Goal: Information Seeking & Learning: Compare options

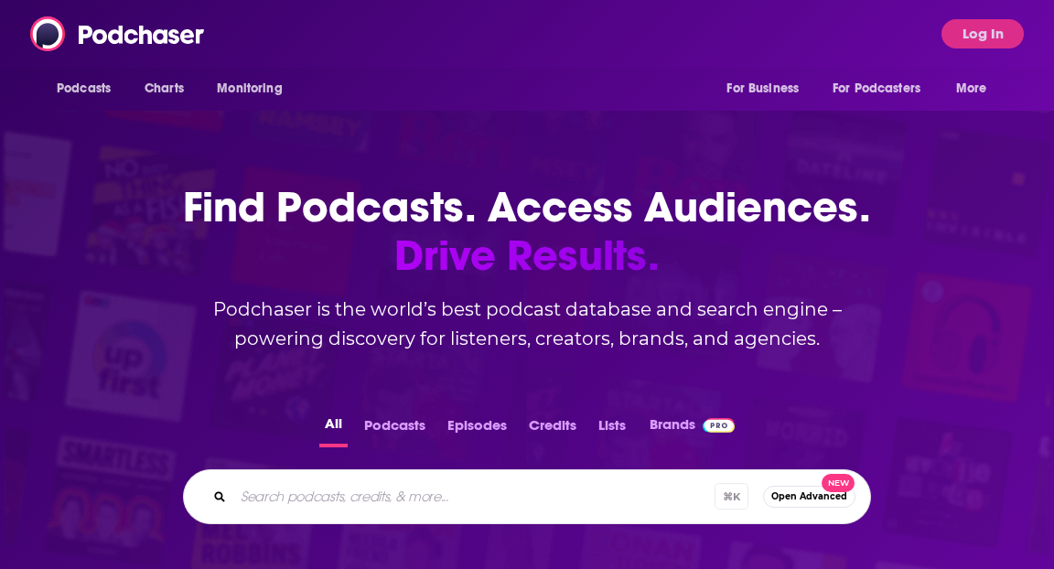
scroll to position [36, 0]
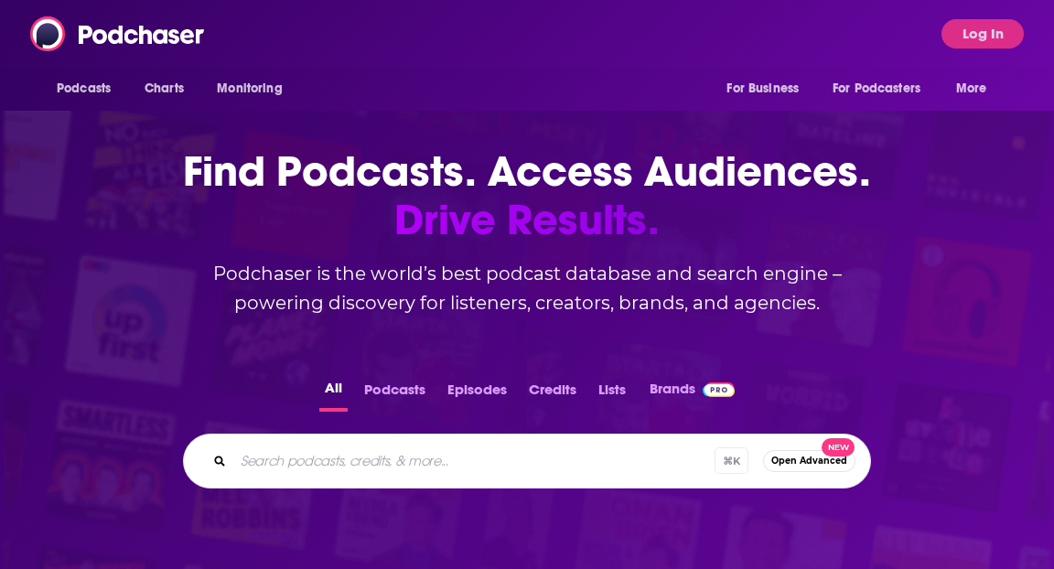
click at [965, 25] on button "Log In" at bounding box center [983, 33] width 82 height 29
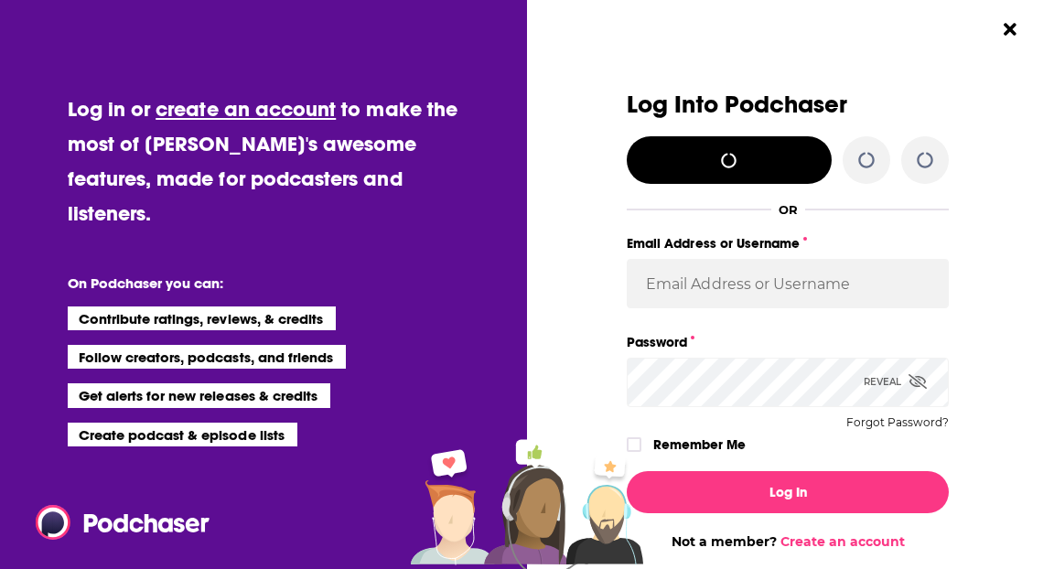
scroll to position [0, 0]
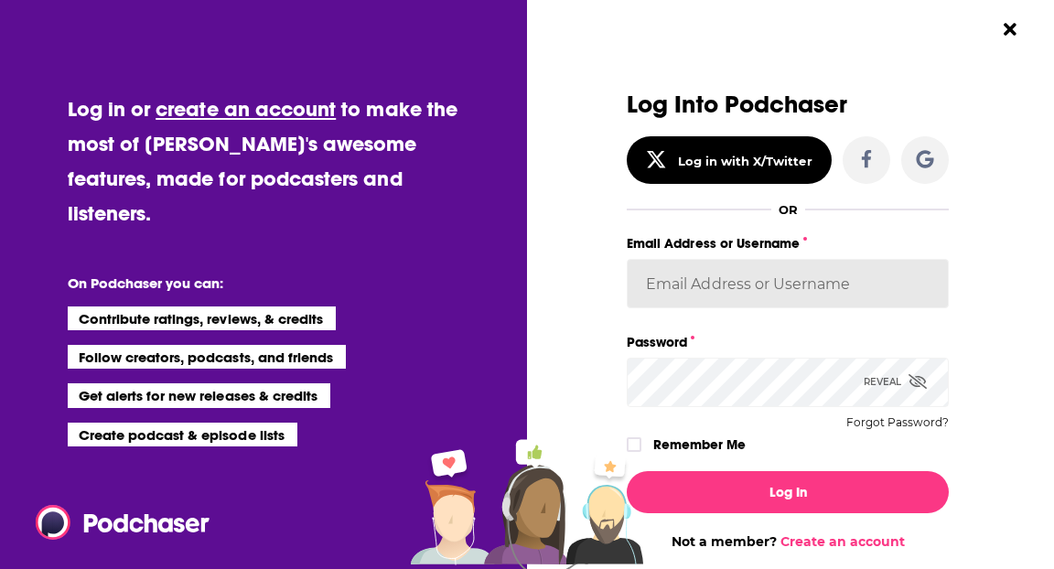
type input "LisaMaskey"
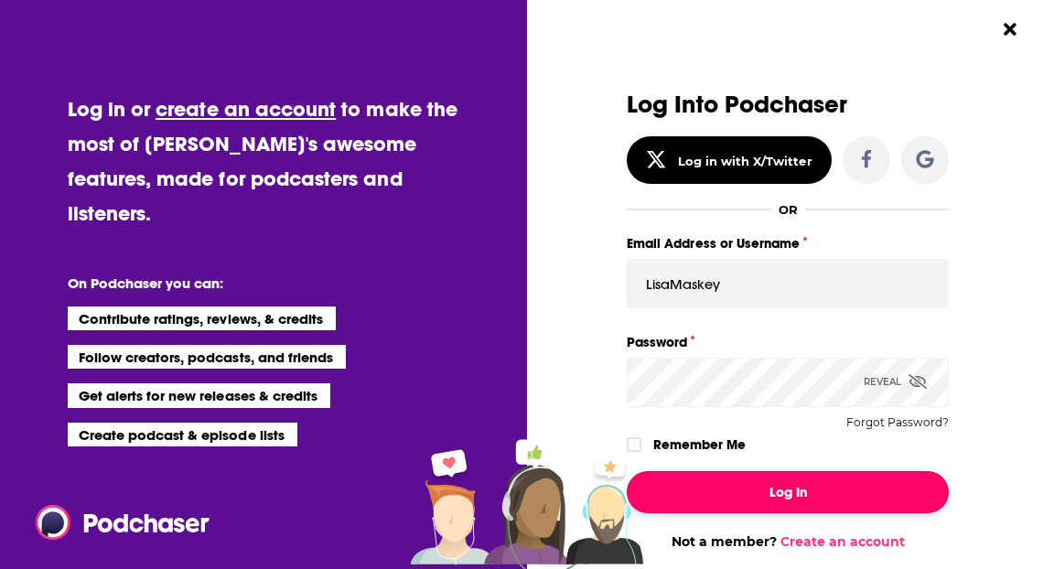
click at [722, 495] on button "Log In" at bounding box center [788, 492] width 322 height 42
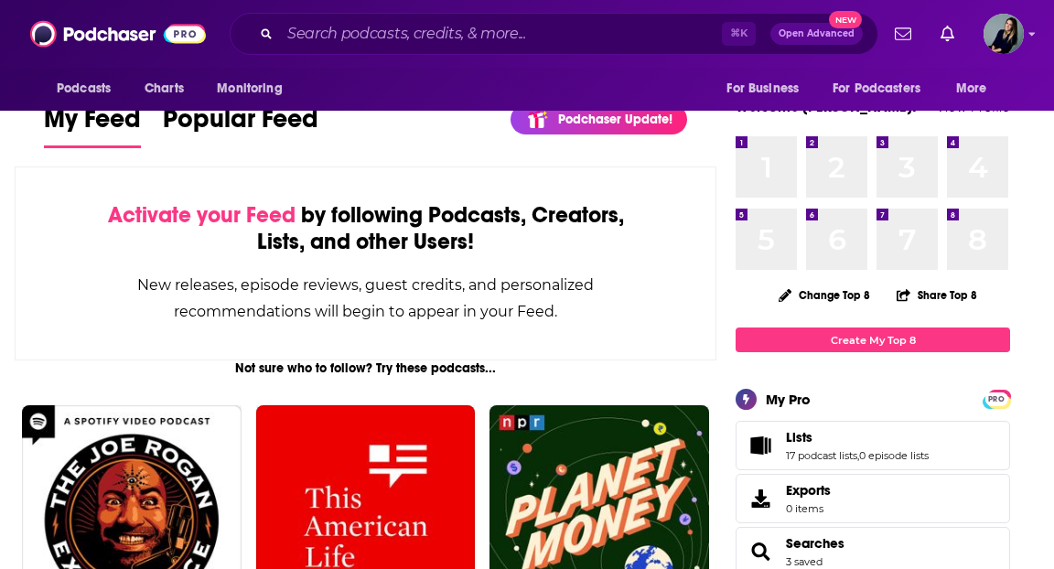
scroll to position [46, 0]
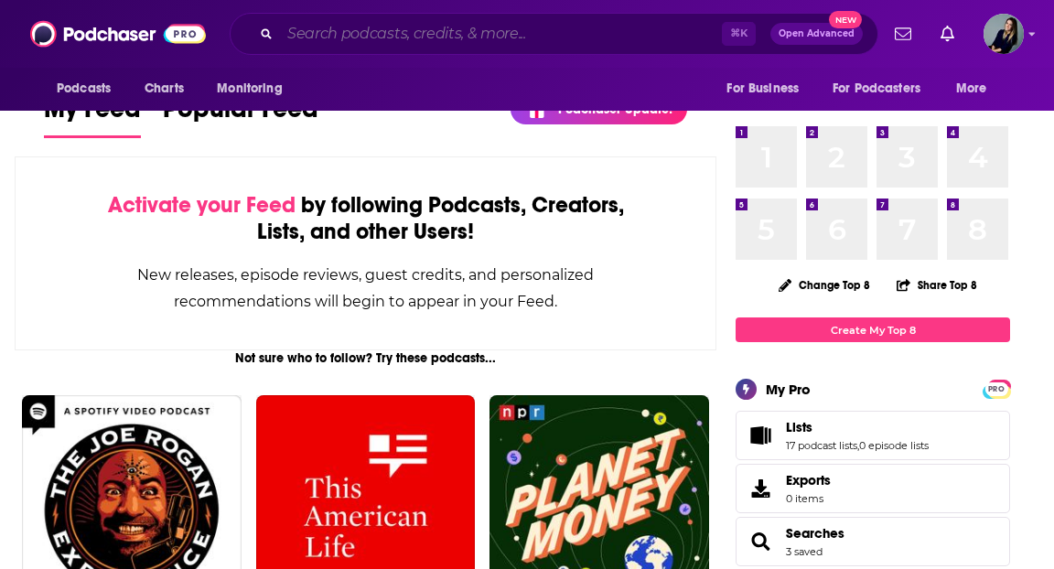
click at [416, 42] on input "Search podcasts, credits, & more..." at bounding box center [501, 33] width 442 height 29
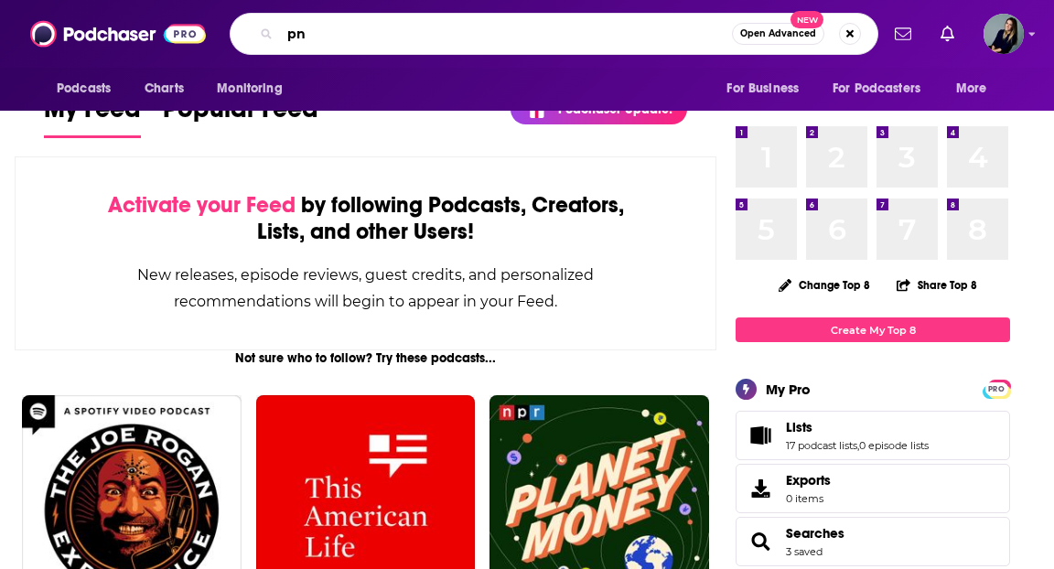
type input "p"
type input "on brand with [PERSON_NAME]"
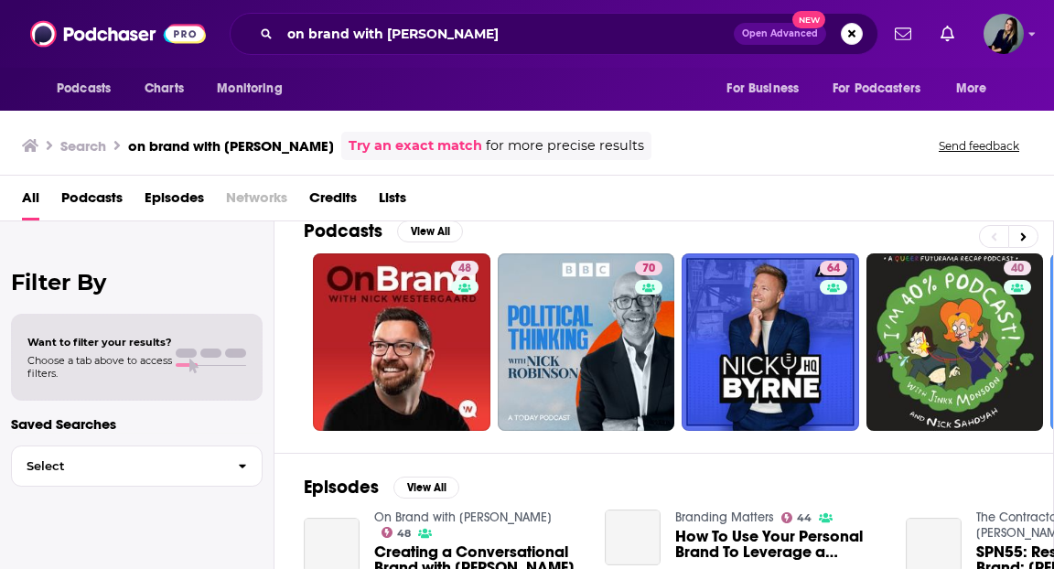
scroll to position [33, 0]
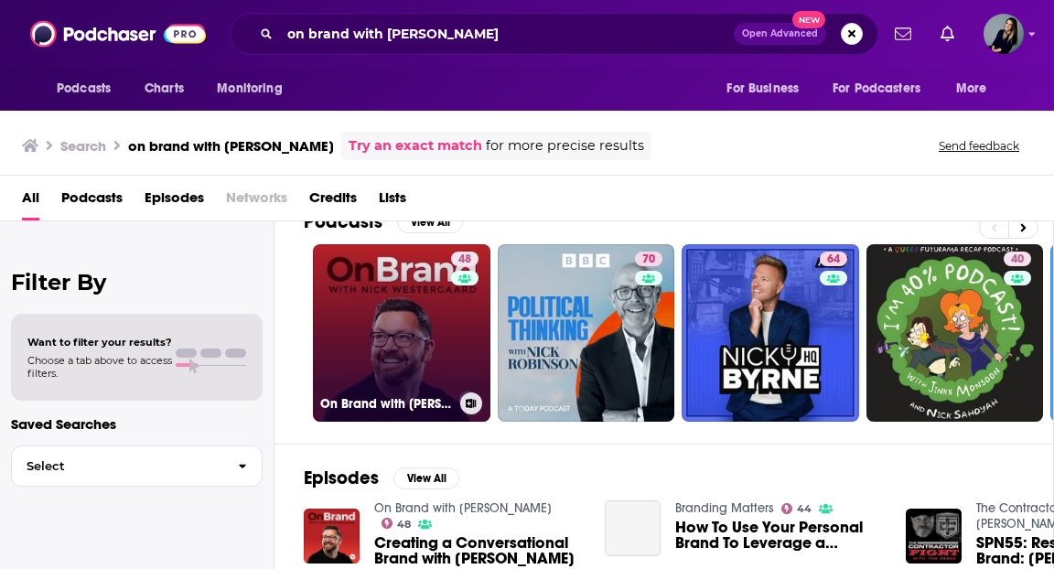
click at [388, 308] on link "48 On Brand with [PERSON_NAME]" at bounding box center [402, 333] width 178 height 178
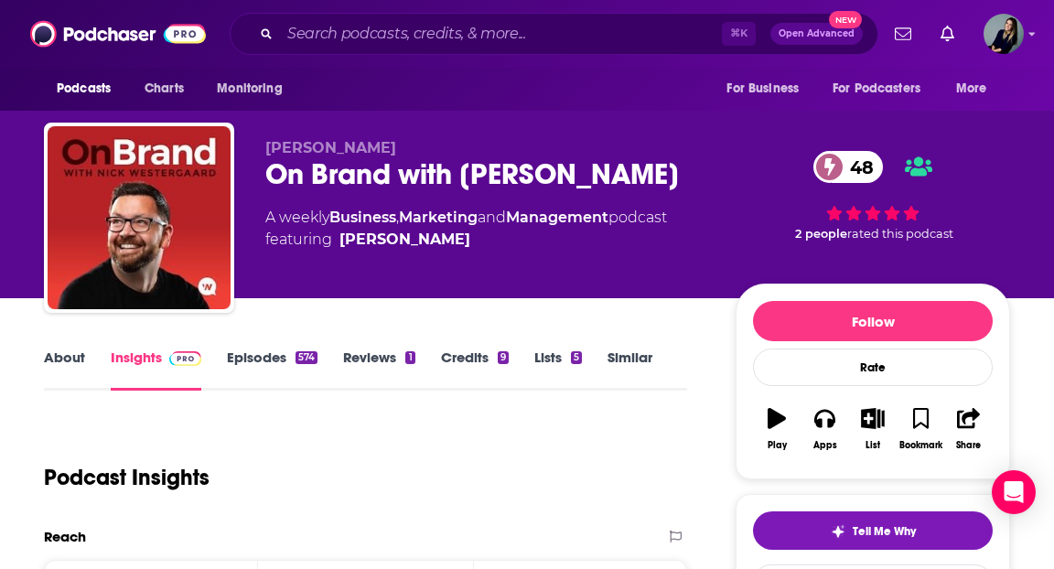
click at [251, 365] on link "Episodes 574" at bounding box center [272, 370] width 91 height 42
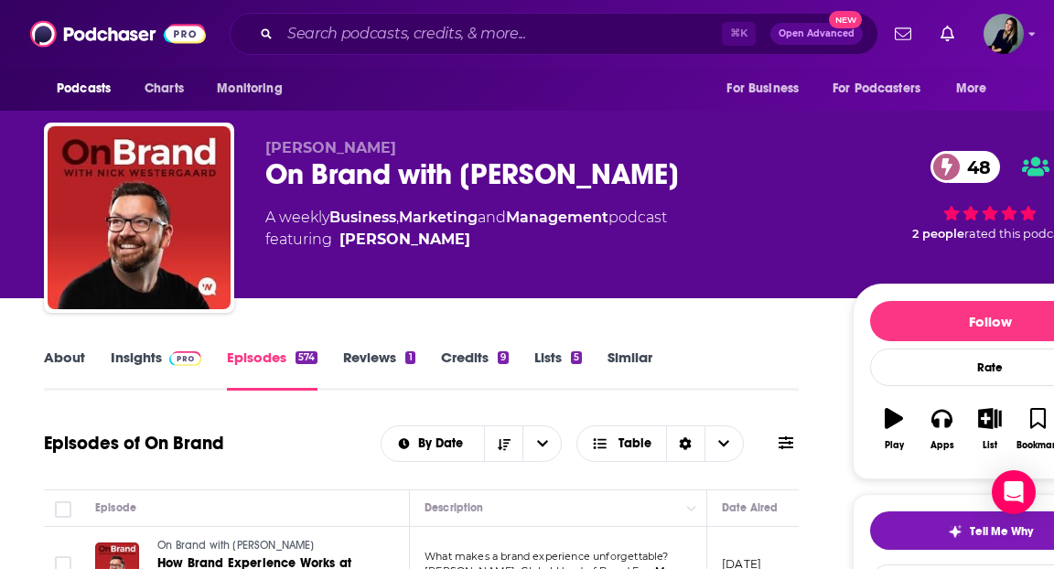
click at [643, 352] on link "Similar" at bounding box center [630, 370] width 45 height 42
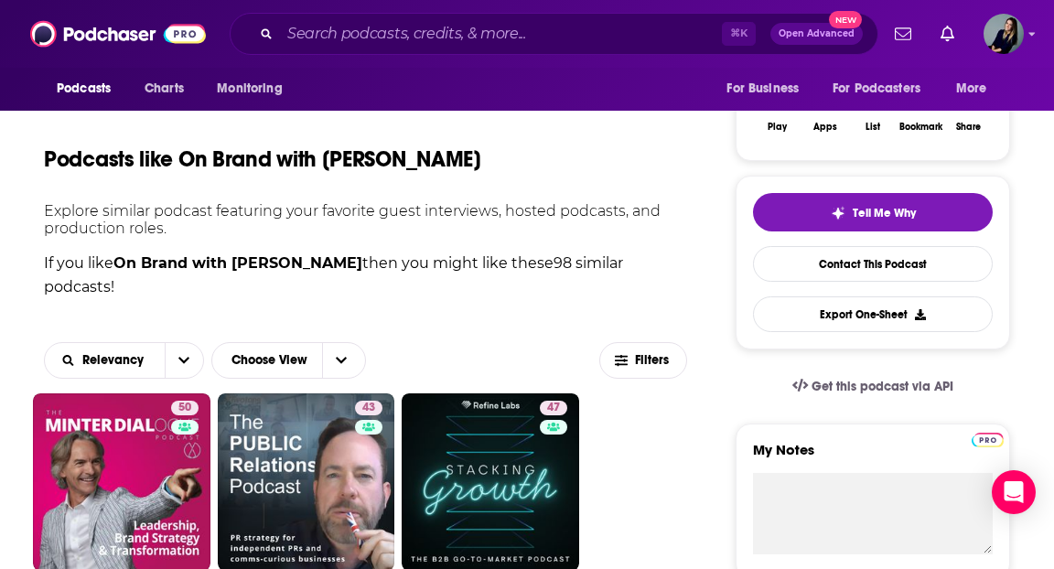
scroll to position [260, 0]
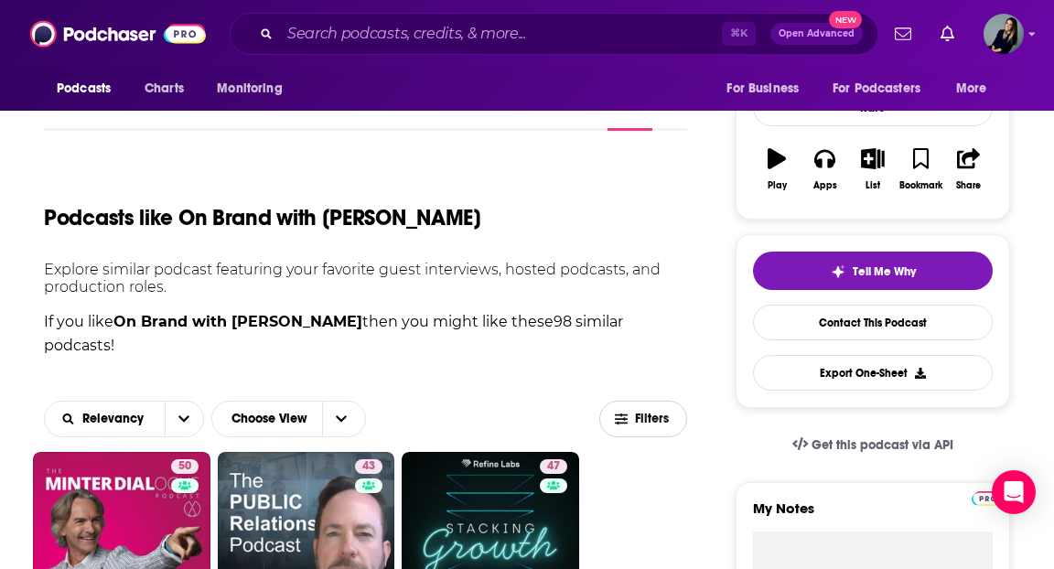
click at [646, 417] on span "Filters" at bounding box center [653, 419] width 37 height 13
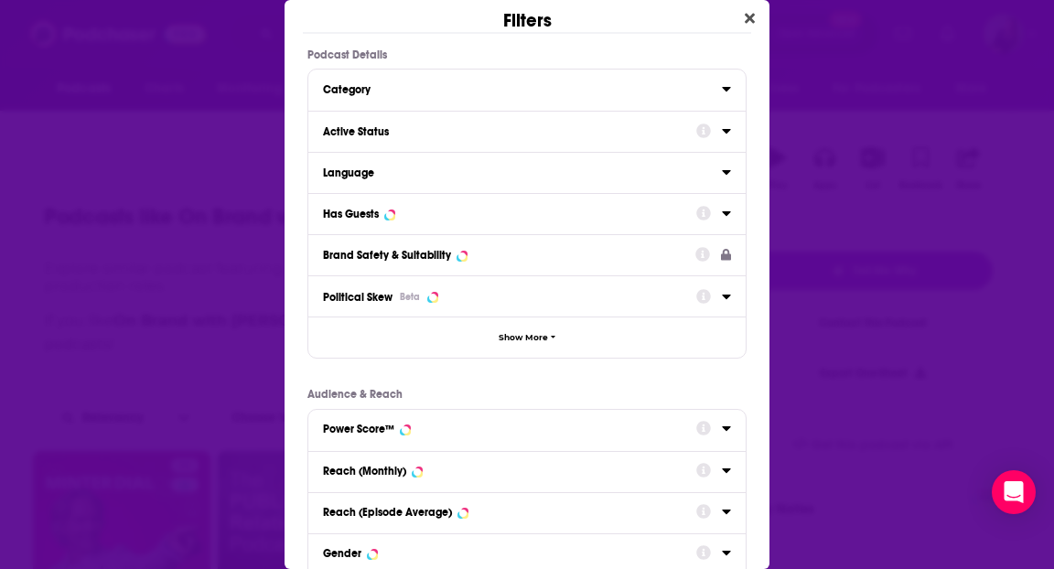
click at [509, 89] on div "Category" at bounding box center [516, 89] width 387 height 13
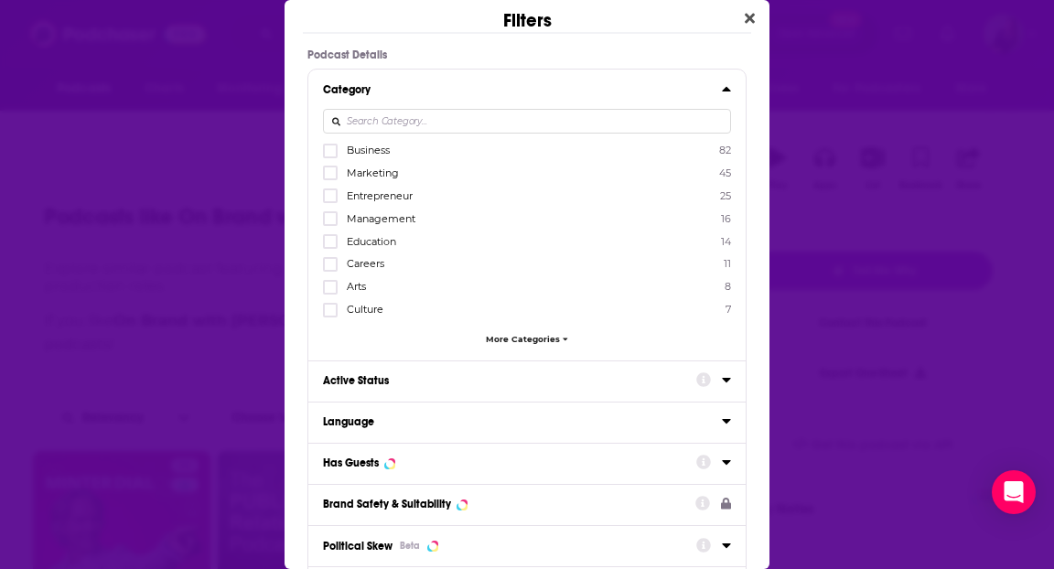
click at [502, 94] on div "Category" at bounding box center [516, 89] width 387 height 13
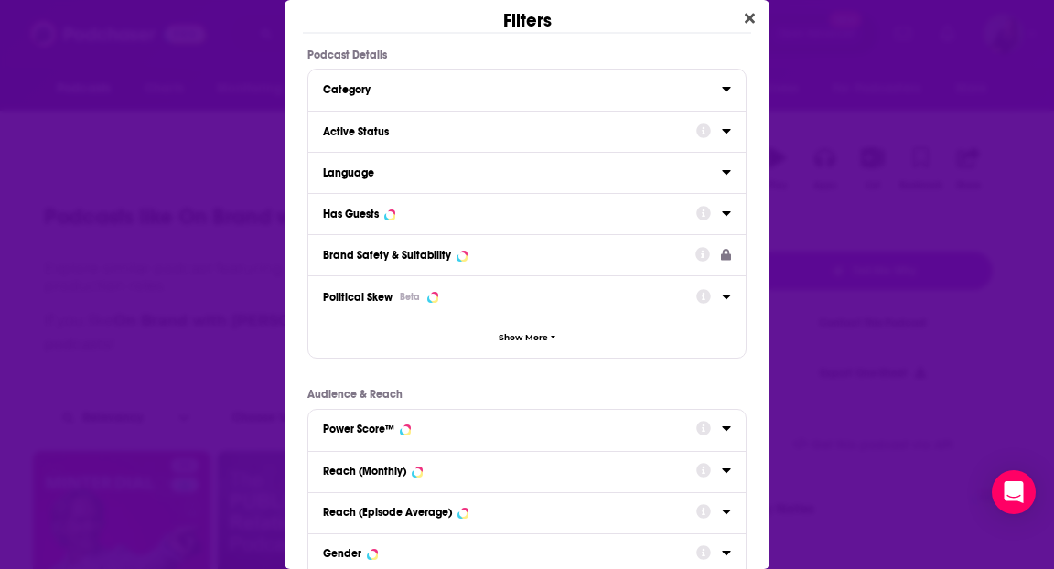
click at [502, 94] on div "Category" at bounding box center [516, 89] width 387 height 13
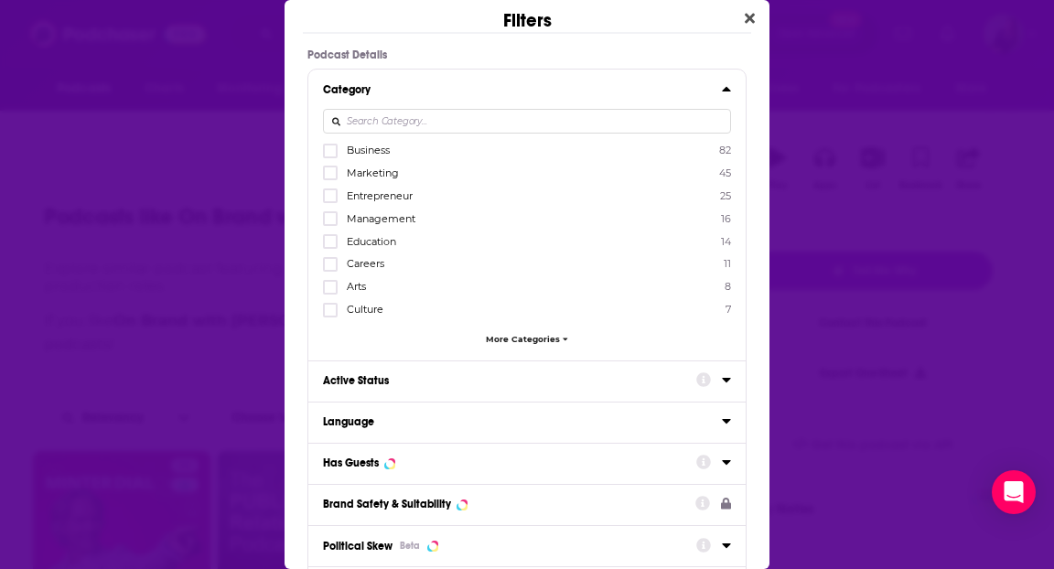
click at [495, 154] on label "Business 82" at bounding box center [527, 151] width 408 height 16
click at [330, 157] on input "multiSelectOption-business-0" at bounding box center [330, 157] width 0 height 0
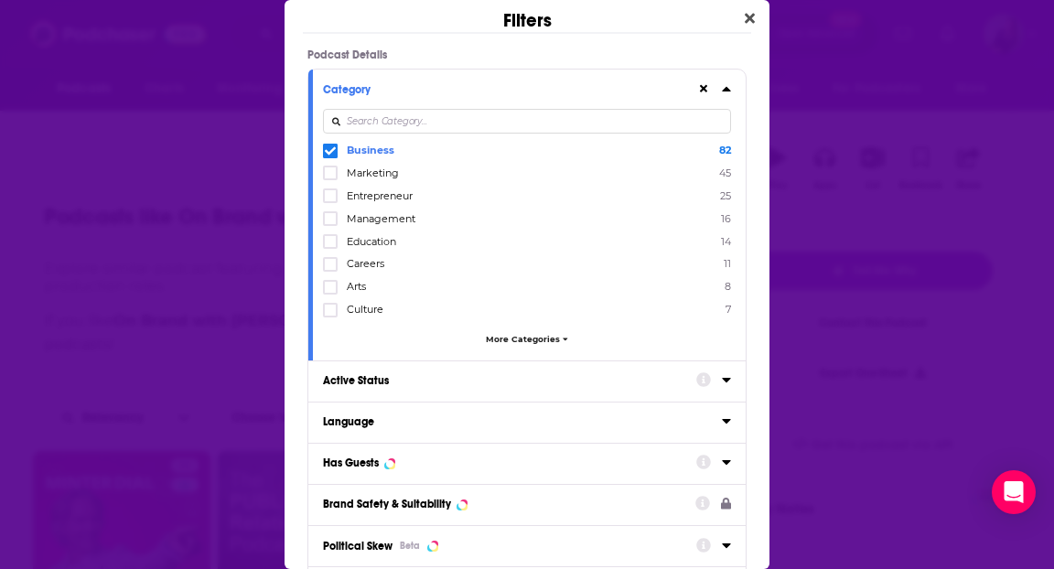
click at [376, 174] on span "Marketing" at bounding box center [373, 173] width 52 height 13
click at [330, 178] on input "multiSelectOption-marketing-1" at bounding box center [330, 178] width 0 height 0
click at [379, 195] on span "Entrepreneur" at bounding box center [380, 195] width 66 height 13
click at [330, 201] on input "multiSelectOption-entrepreneur-2" at bounding box center [330, 201] width 0 height 0
click at [379, 209] on div "Business 82 Marketing 45 Entrepreneur 25 Management 16 Education 14 Careers 11 …" at bounding box center [527, 248] width 408 height 211
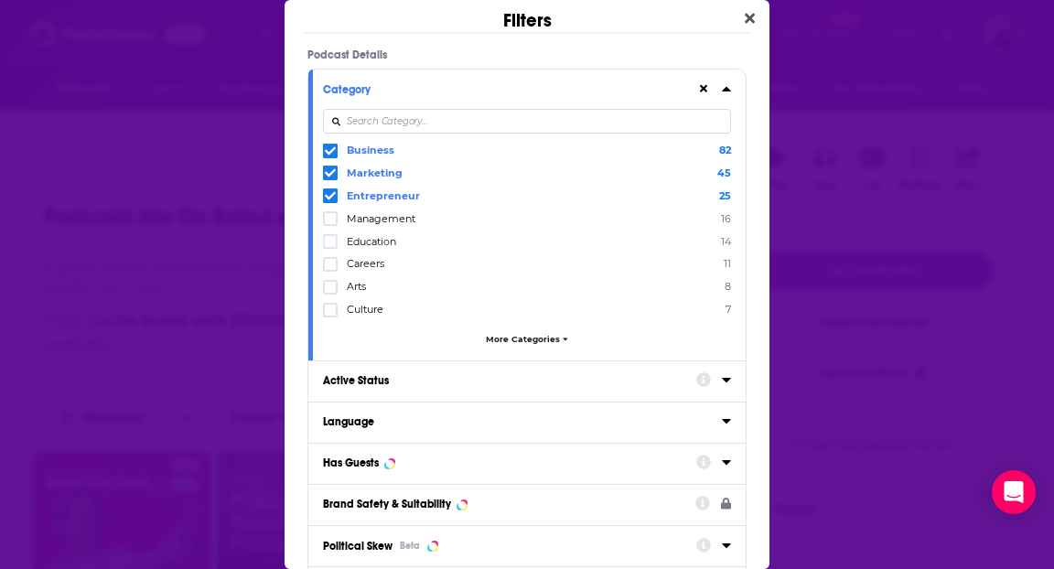
click at [378, 220] on span "Management" at bounding box center [381, 218] width 69 height 13
click at [330, 224] on input "multiSelectOption-management-3" at bounding box center [330, 224] width 0 height 0
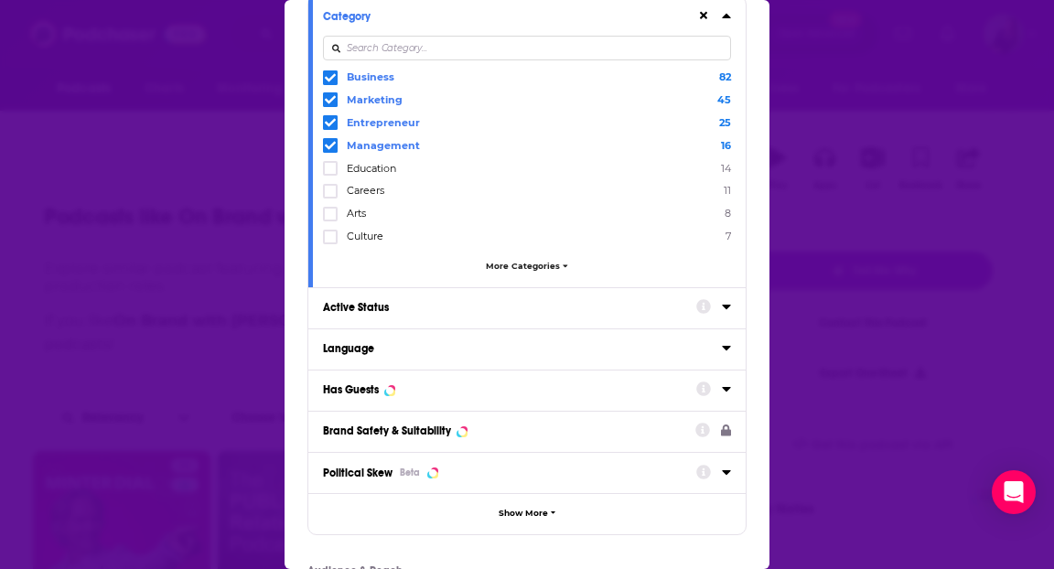
click at [390, 317] on div "Active Status" at bounding box center [526, 307] width 437 height 41
click at [385, 296] on button "Active Status" at bounding box center [509, 307] width 373 height 23
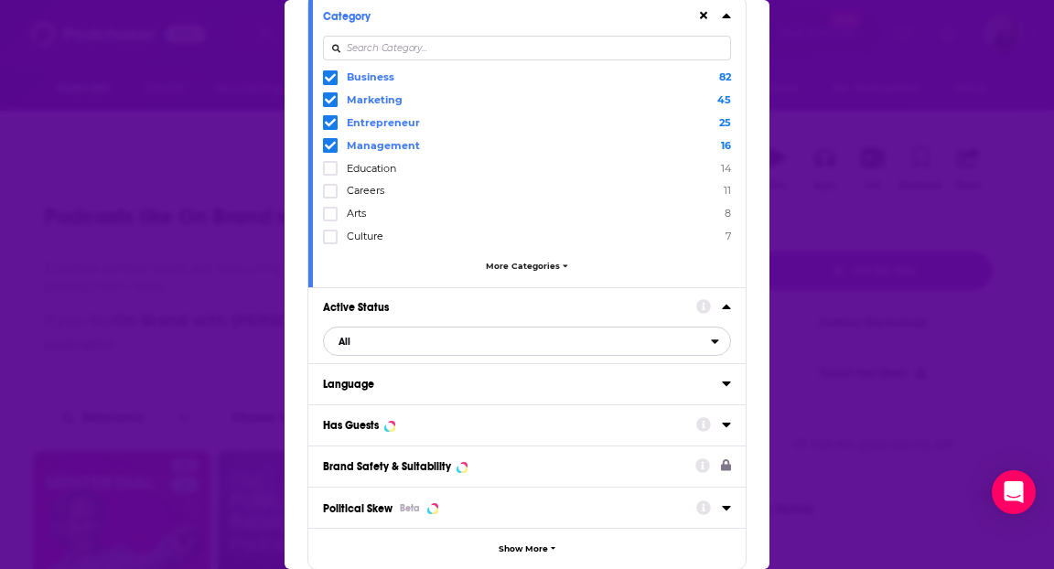
click at [402, 345] on span "All" at bounding box center [517, 341] width 387 height 24
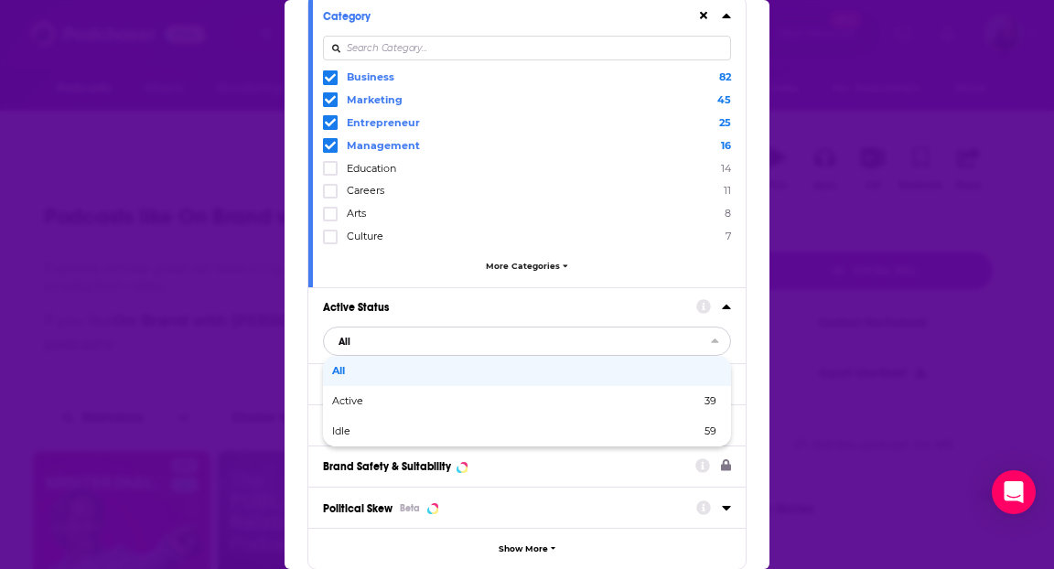
click at [408, 396] on span "Active" at bounding box center [432, 401] width 200 height 10
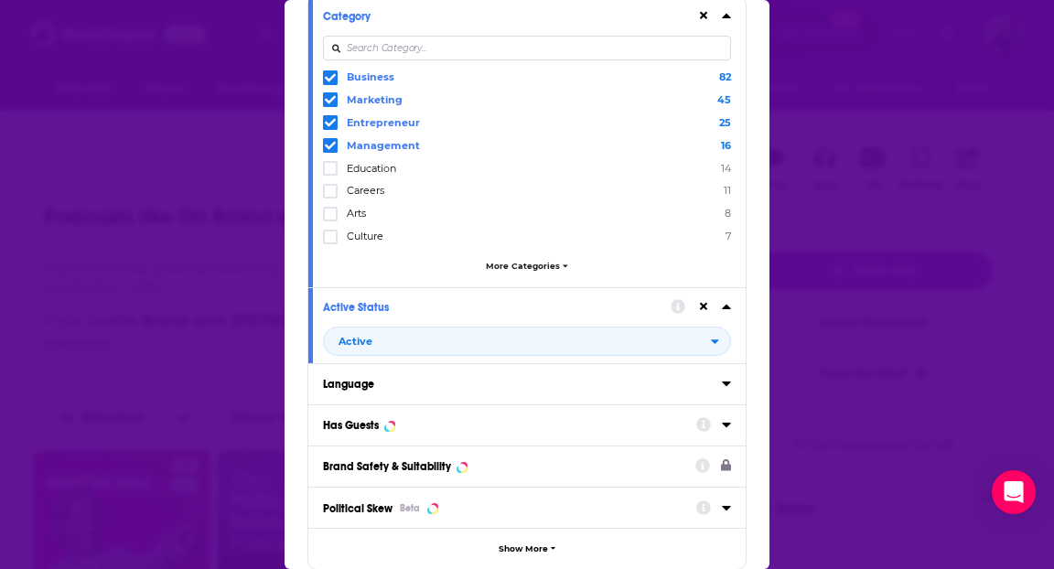
click at [405, 385] on div "Language" at bounding box center [516, 384] width 387 height 13
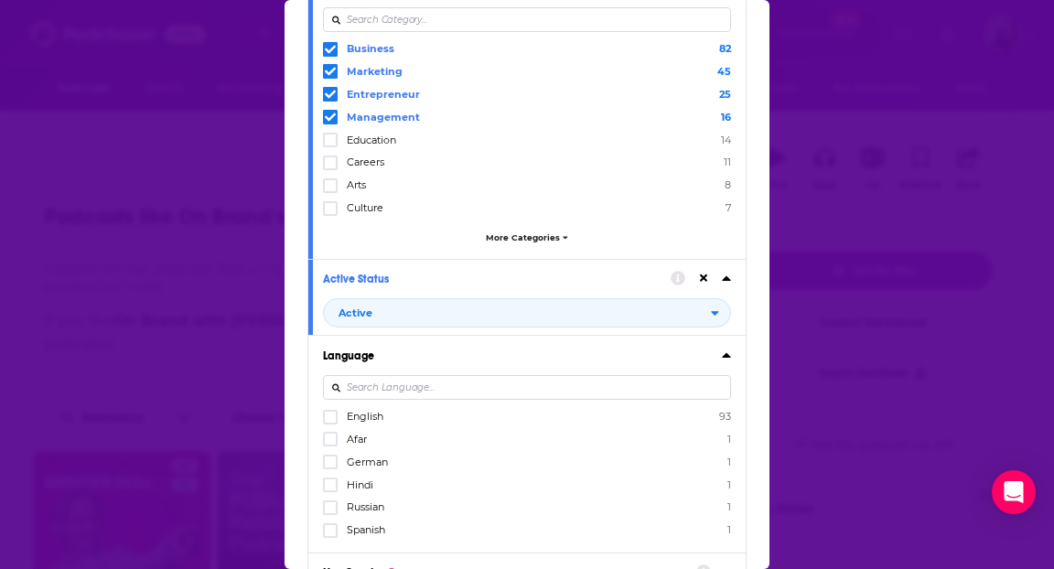
click at [370, 416] on span "English" at bounding box center [365, 416] width 37 height 13
click at [330, 423] on input "multiSelectOption-en-0" at bounding box center [330, 423] width 0 height 0
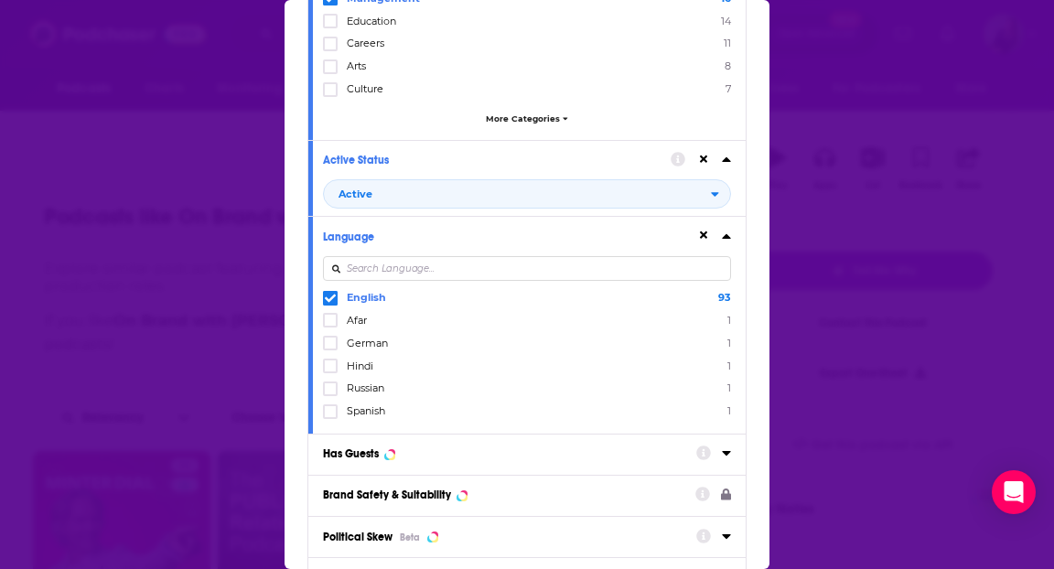
scroll to position [238, 0]
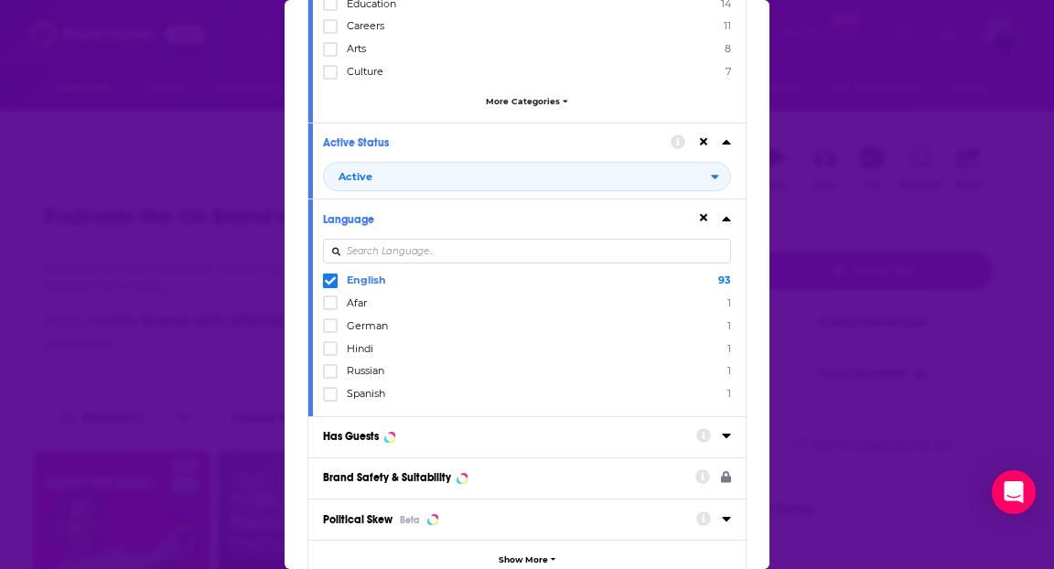
click at [378, 425] on button "Has Guests" at bounding box center [509, 436] width 373 height 23
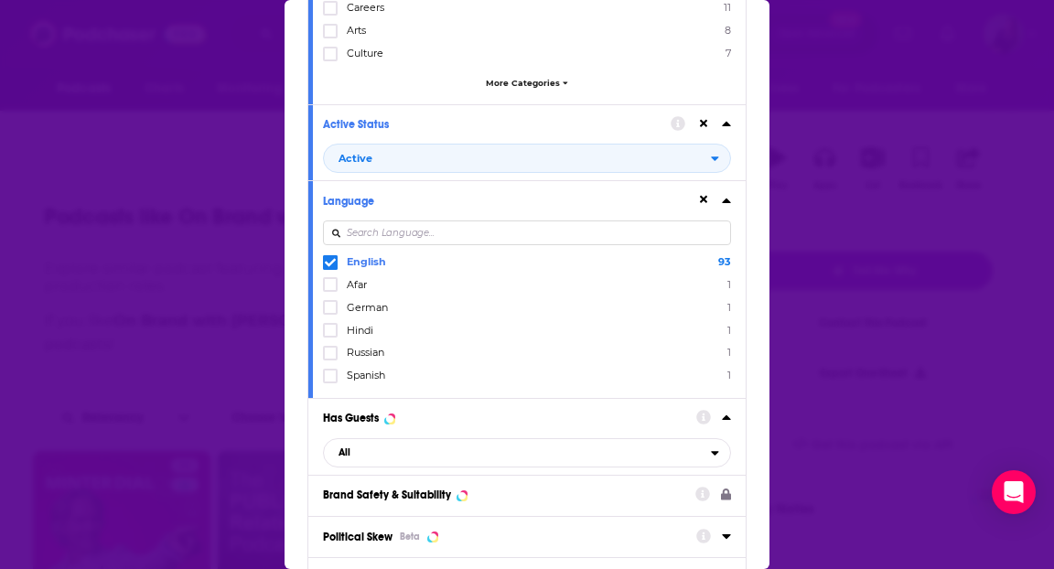
scroll to position [255, 0]
click at [387, 441] on span "All" at bounding box center [517, 453] width 387 height 24
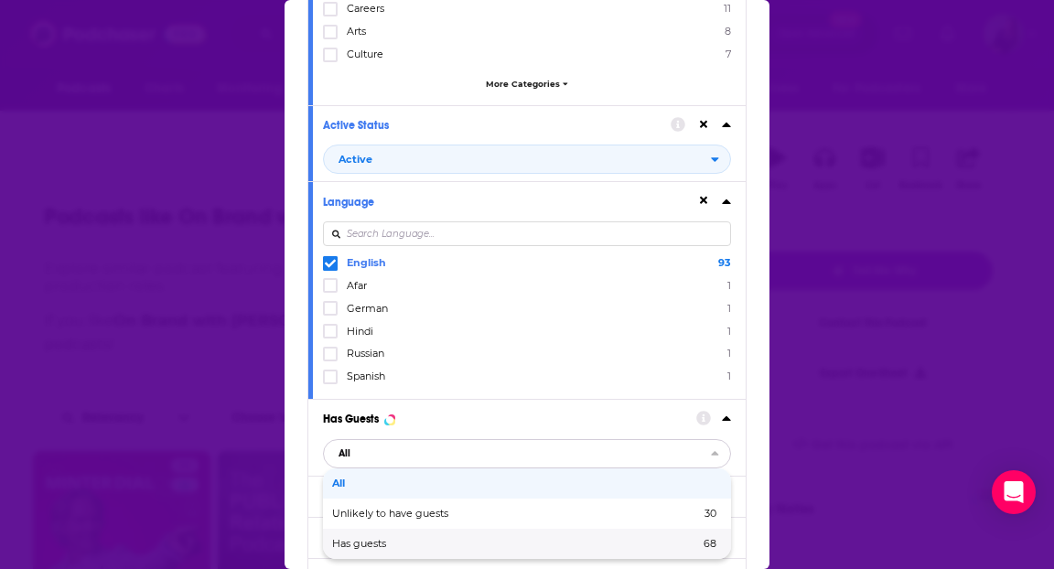
click at [384, 539] on span "Has guests" at bounding box center [437, 544] width 211 height 10
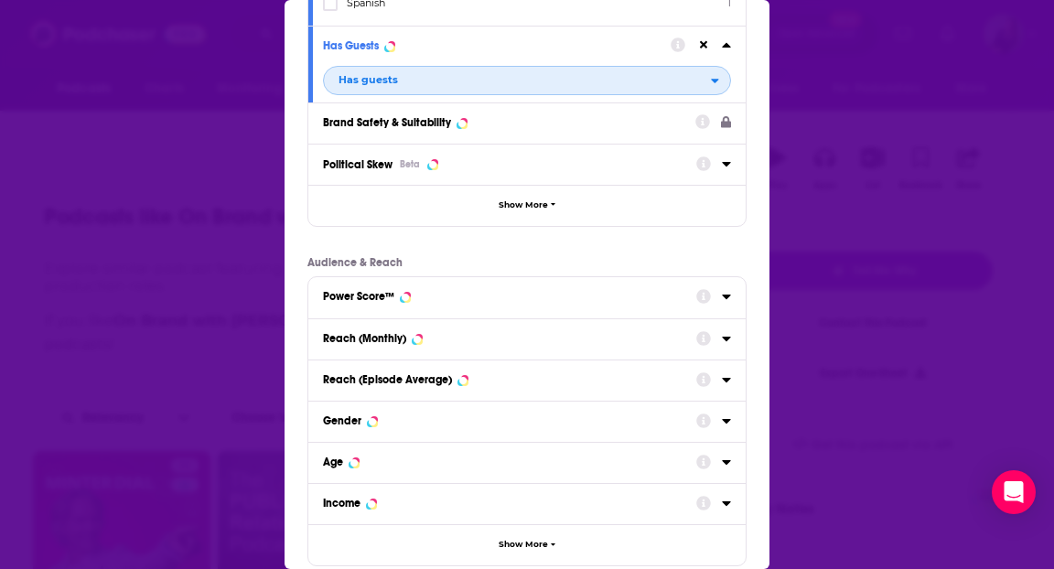
scroll to position [727, 0]
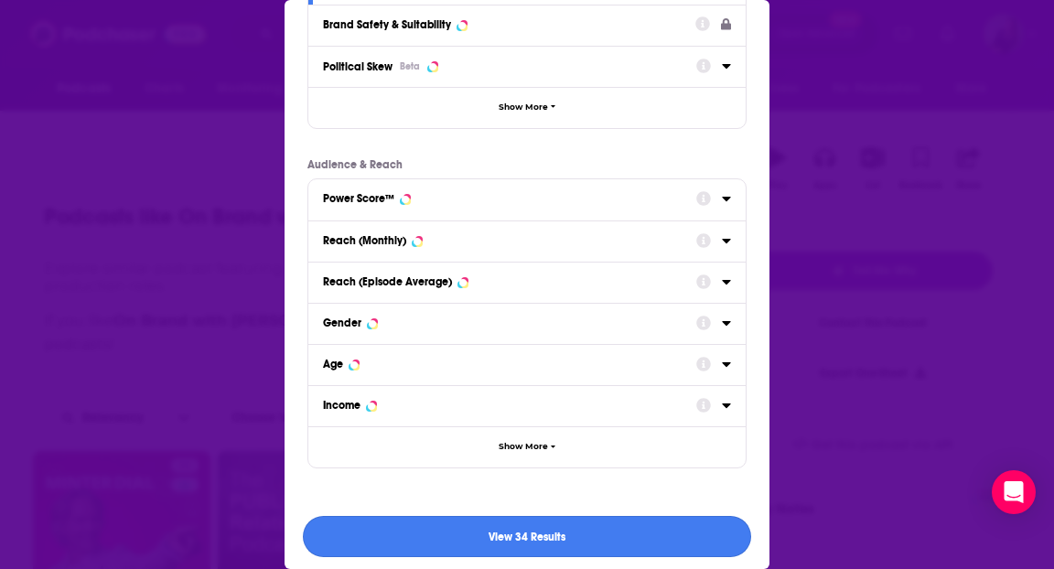
click at [543, 529] on button "View 34 Results" at bounding box center [527, 536] width 448 height 41
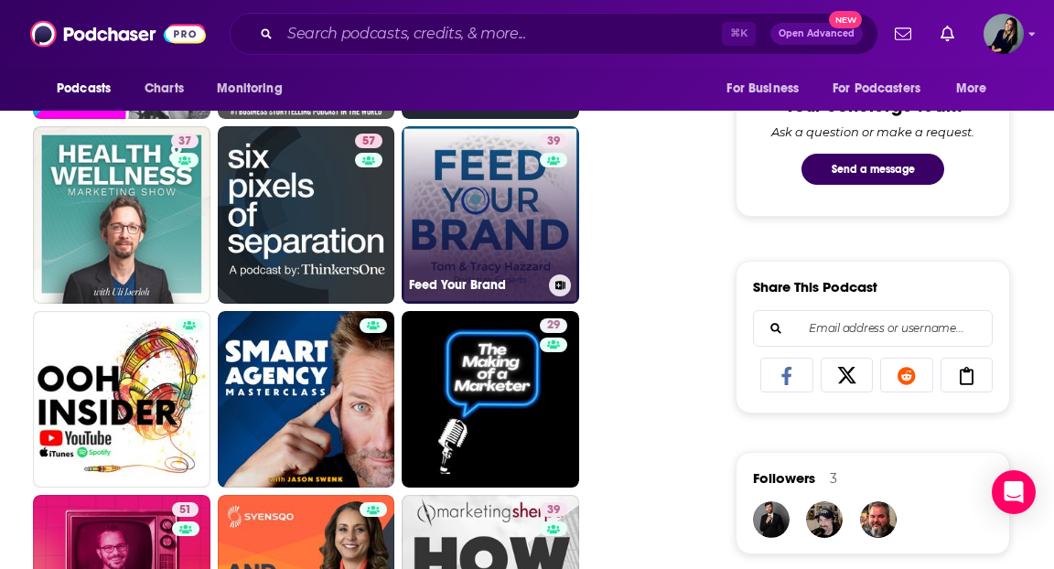
scroll to position [974, 0]
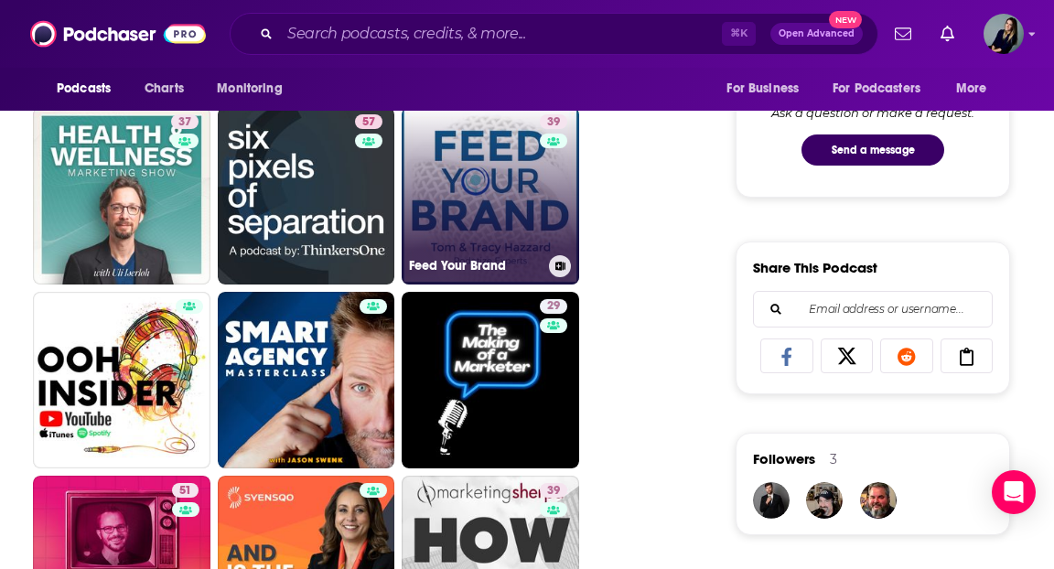
click at [500, 226] on link "39 Feed Your Brand" at bounding box center [491, 196] width 178 height 178
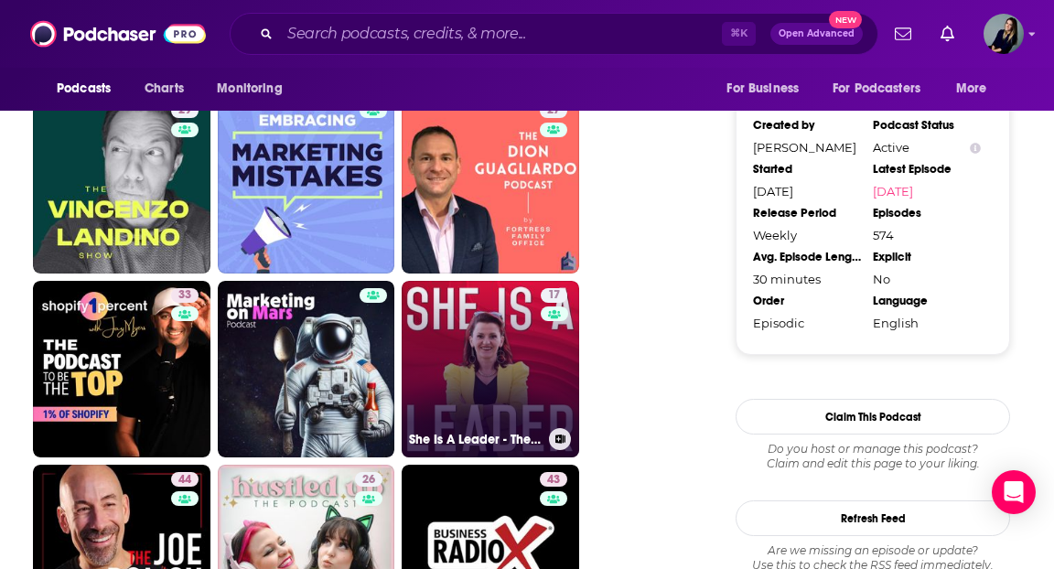
scroll to position [1908, 0]
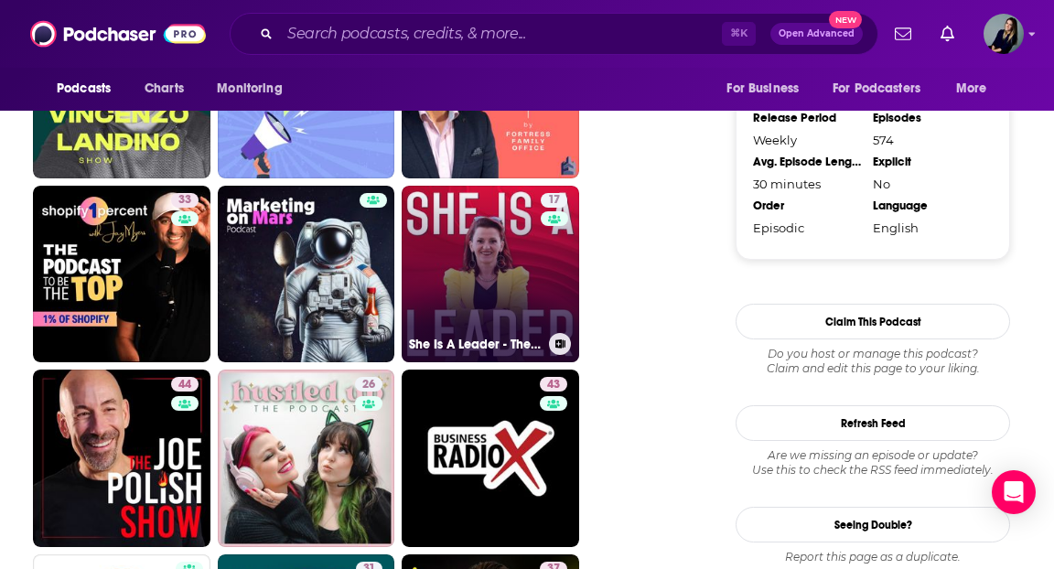
scroll to position [2017, 0]
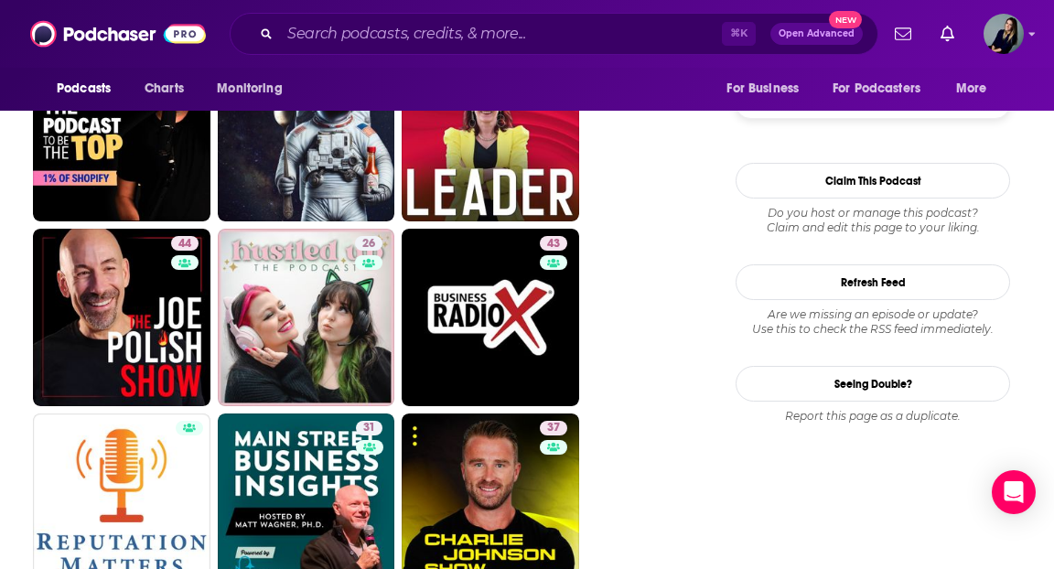
scroll to position [2151, 0]
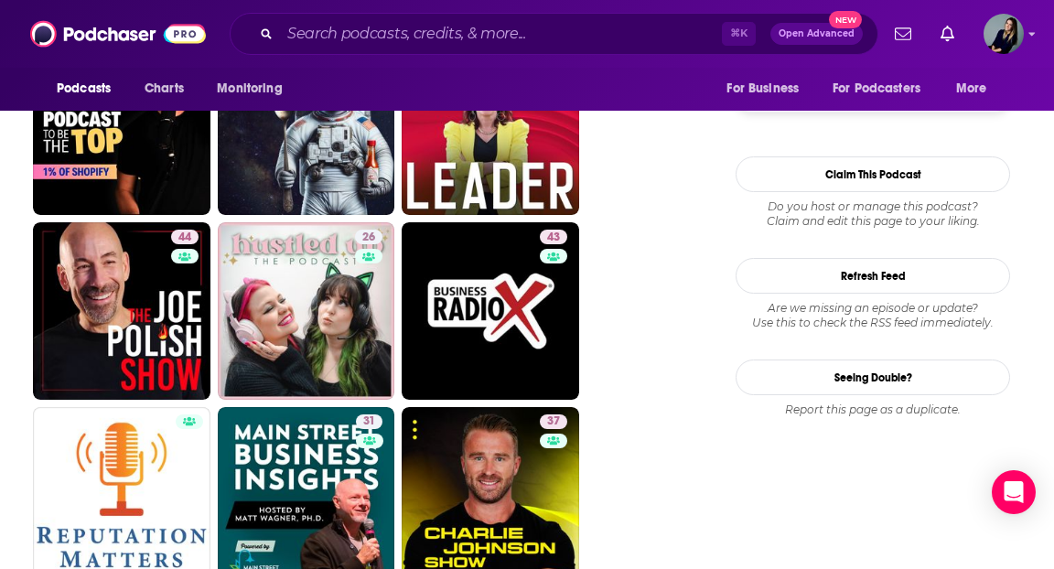
drag, startPoint x: 309, startPoint y: 470, endPoint x: 490, endPoint y: 49, distance: 458.0
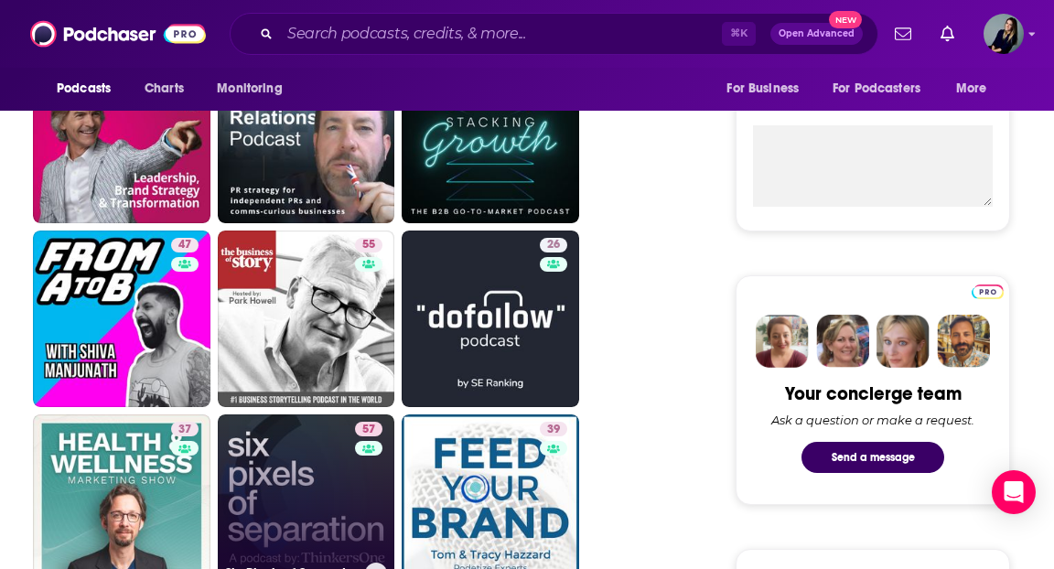
scroll to position [669, 0]
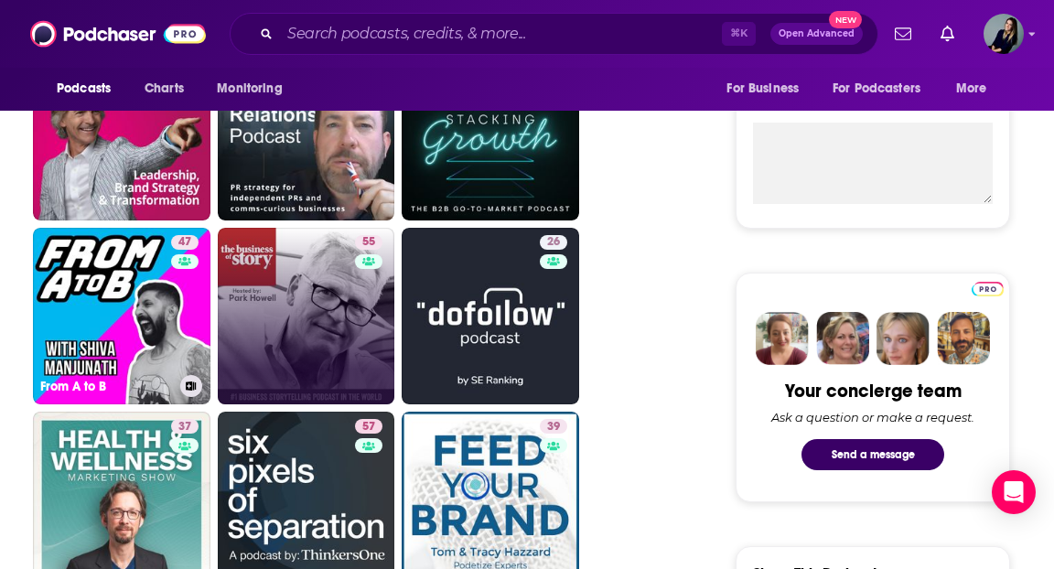
click at [282, 331] on link "55" at bounding box center [307, 317] width 178 height 178
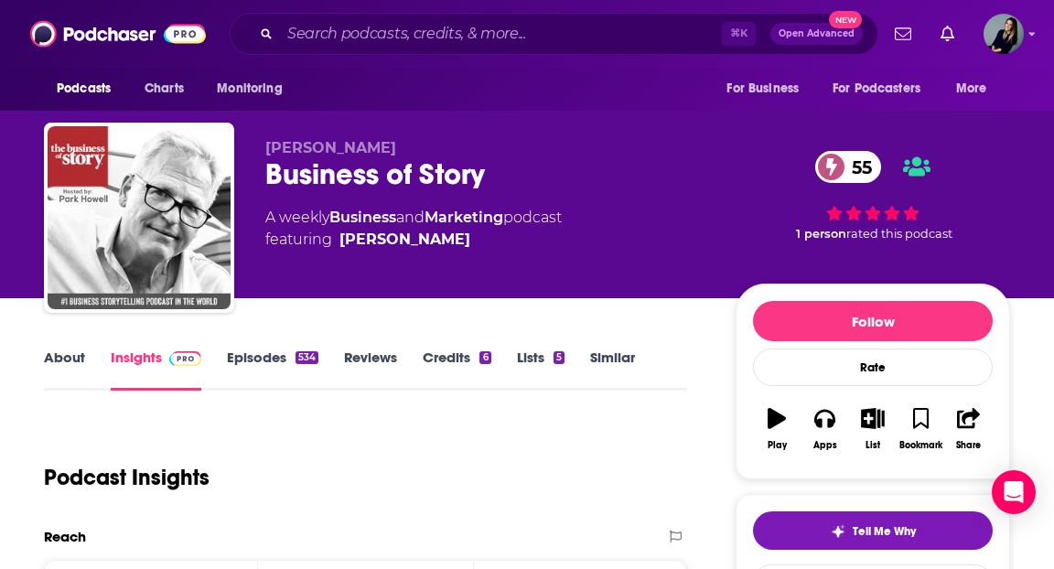
click at [609, 351] on link "Similar" at bounding box center [612, 370] width 45 height 42
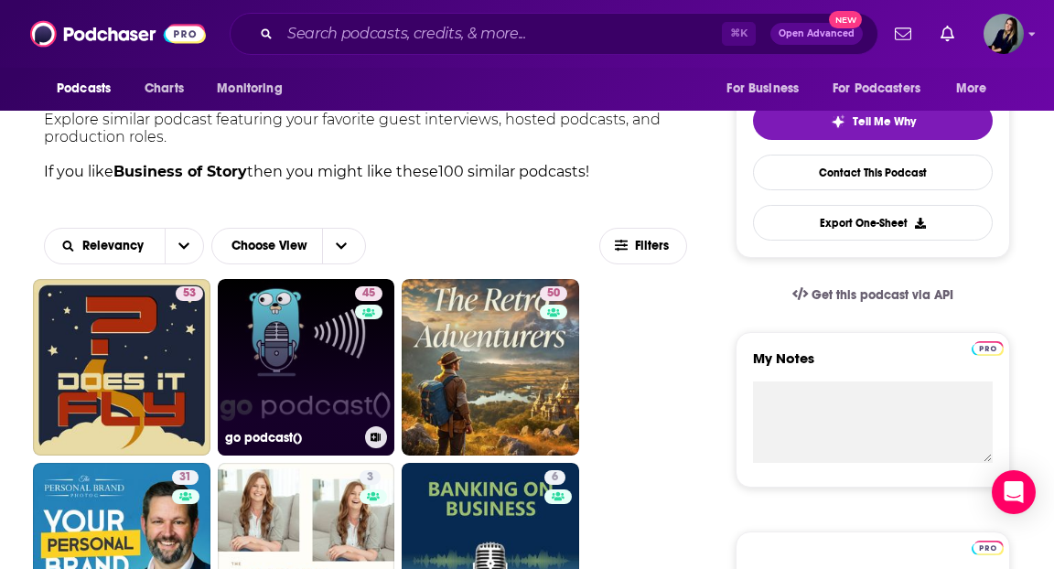
scroll to position [438, 0]
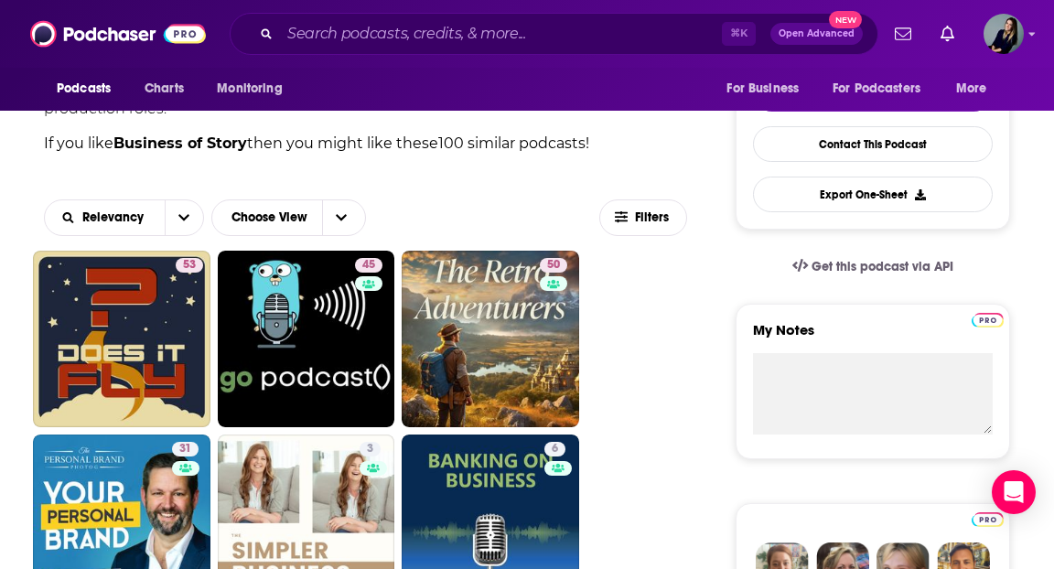
click at [609, 235] on div "Filters" at bounding box center [644, 218] width 88 height 37
click at [642, 222] on span "Filters" at bounding box center [653, 217] width 37 height 13
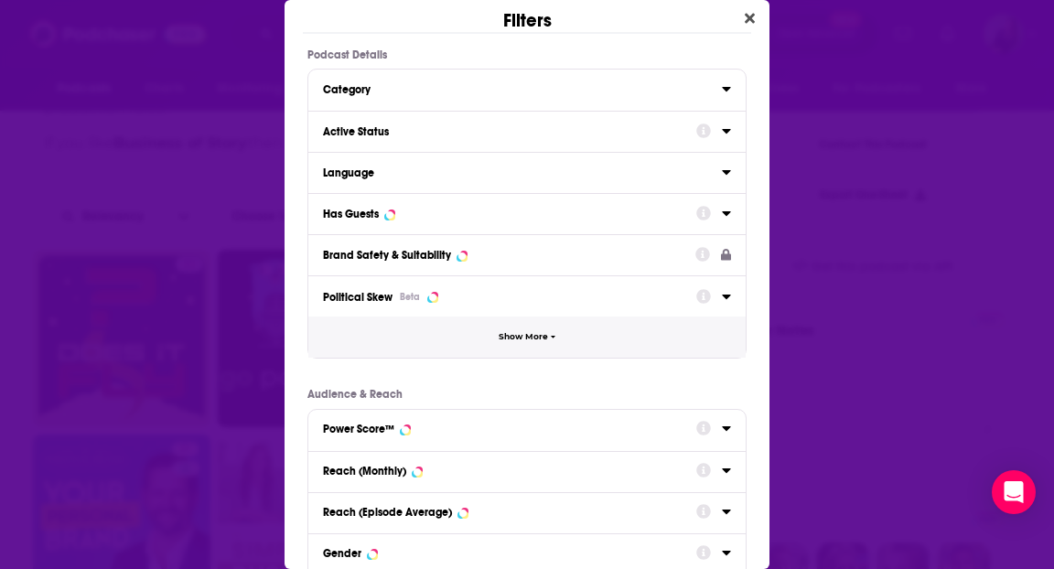
scroll to position [14, 0]
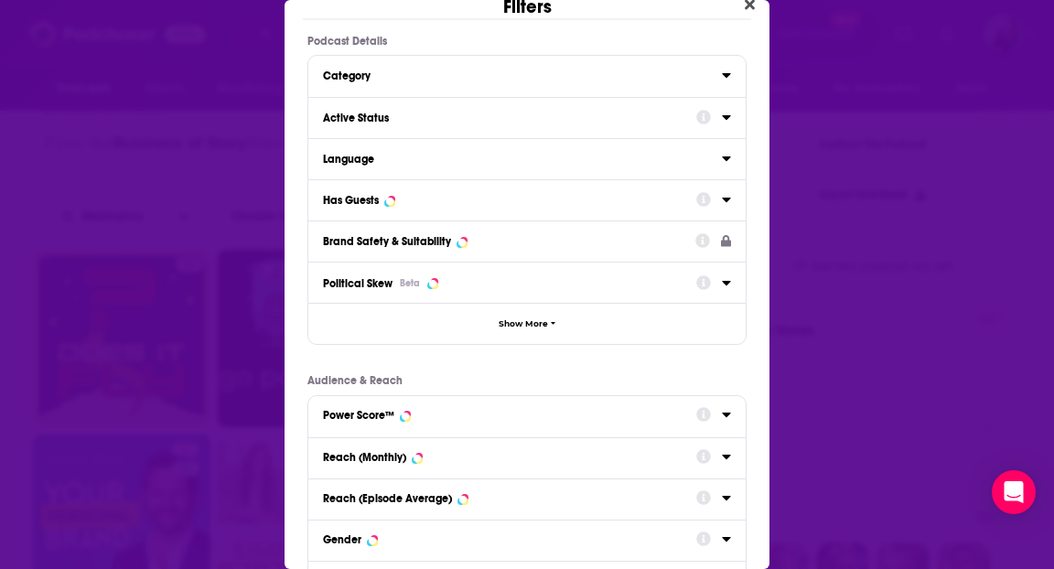
click at [553, 71] on div "Category" at bounding box center [516, 76] width 387 height 13
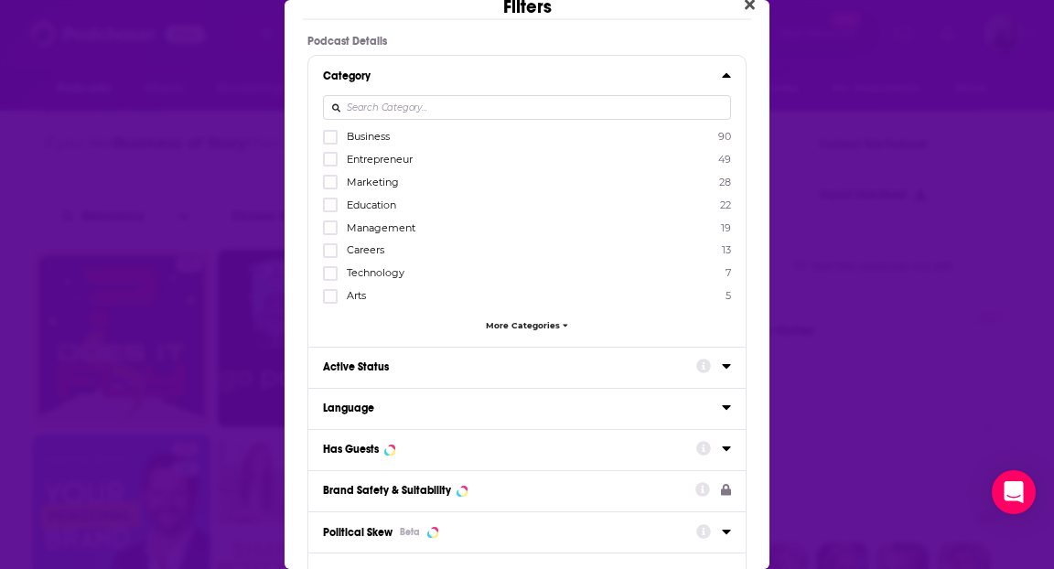
click at [374, 135] on span "Business" at bounding box center [368, 136] width 43 height 13
click at [330, 143] on input "multiSelectOption-business-0" at bounding box center [330, 143] width 0 height 0
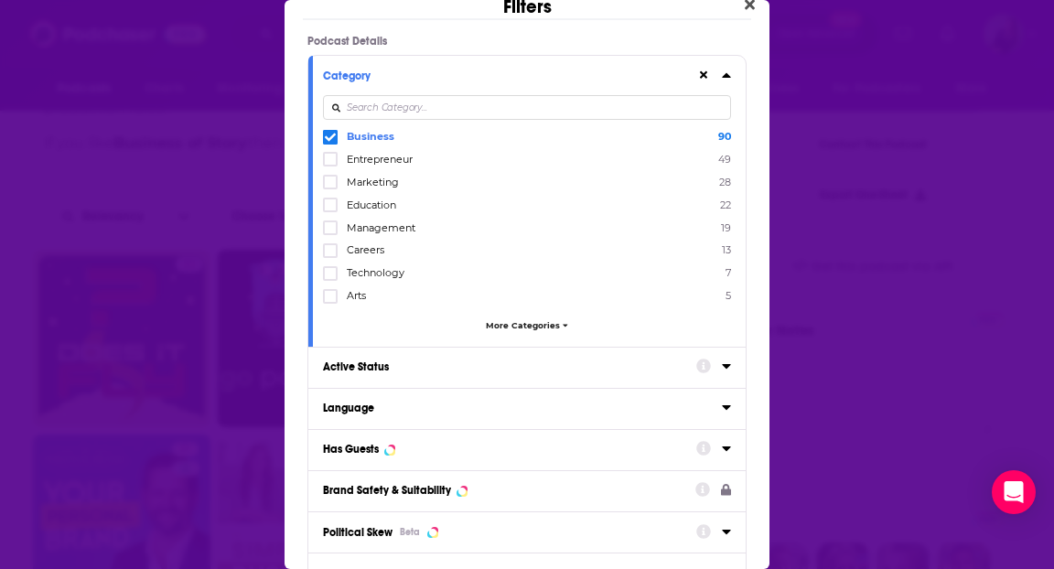
click at [374, 155] on span "Entrepreneur" at bounding box center [380, 159] width 66 height 13
click at [330, 165] on input "multiSelectOption-entrepreneur-1" at bounding box center [330, 165] width 0 height 0
click at [374, 186] on span "Marketing" at bounding box center [373, 182] width 52 height 13
click at [330, 188] on input "multiSelectOption-marketing-2" at bounding box center [330, 188] width 0 height 0
click at [374, 211] on div "Business 90 Entrepreneur 49 Marketing 28 Education 22 Management 19 Careers 13 …" at bounding box center [527, 234] width 408 height 211
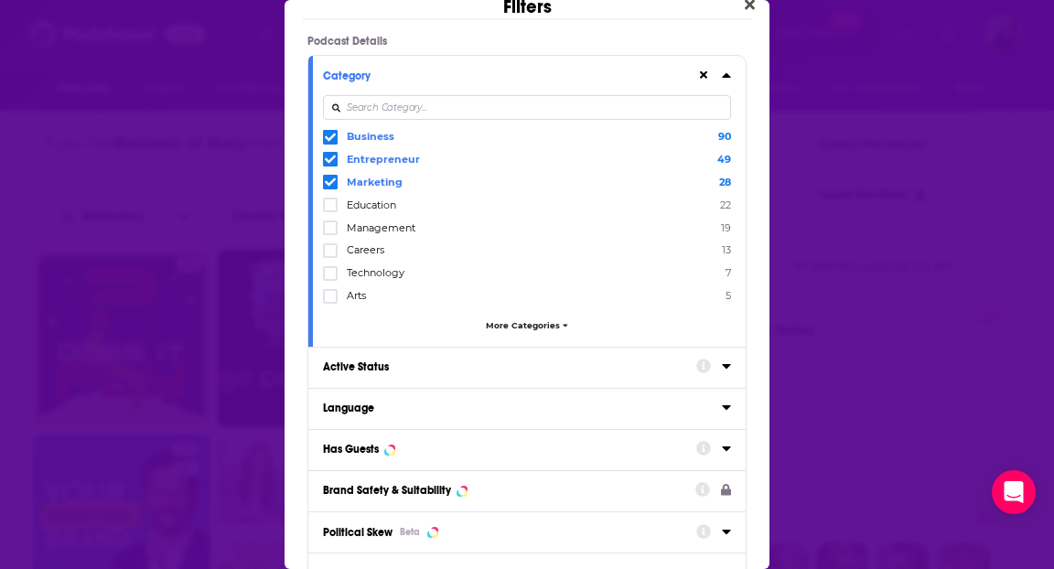
click at [374, 227] on span "Management" at bounding box center [381, 227] width 69 height 13
click at [330, 233] on input "multiSelectOption-management-4" at bounding box center [330, 233] width 0 height 0
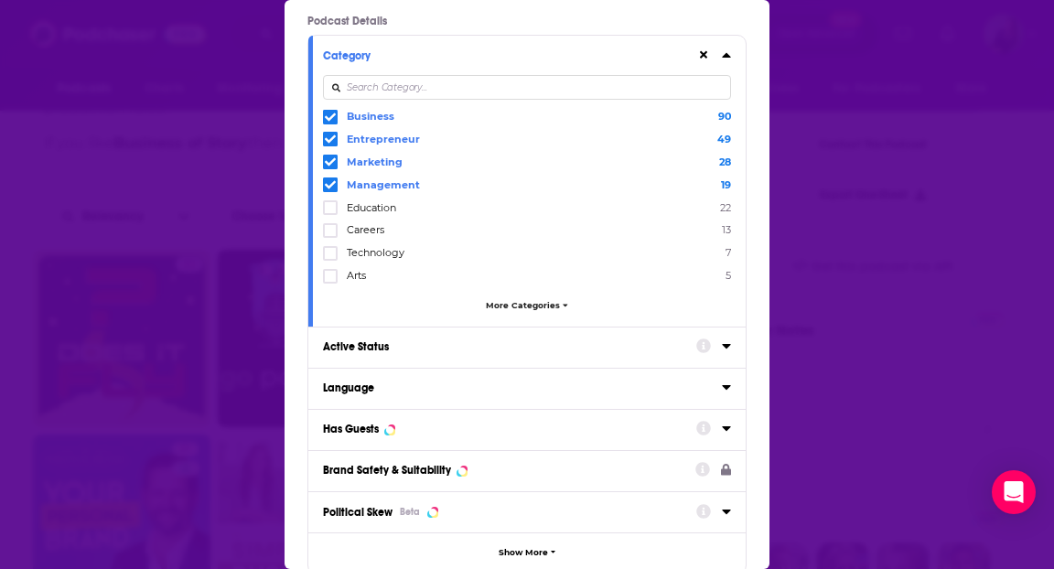
click at [409, 343] on div "Active Status" at bounding box center [504, 346] width 362 height 13
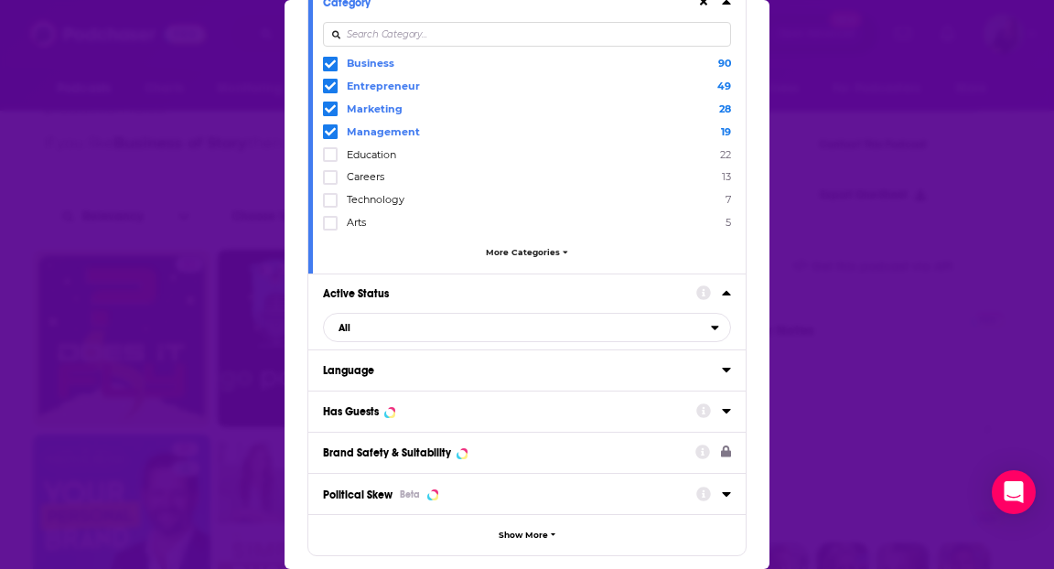
scroll to position [119, 0]
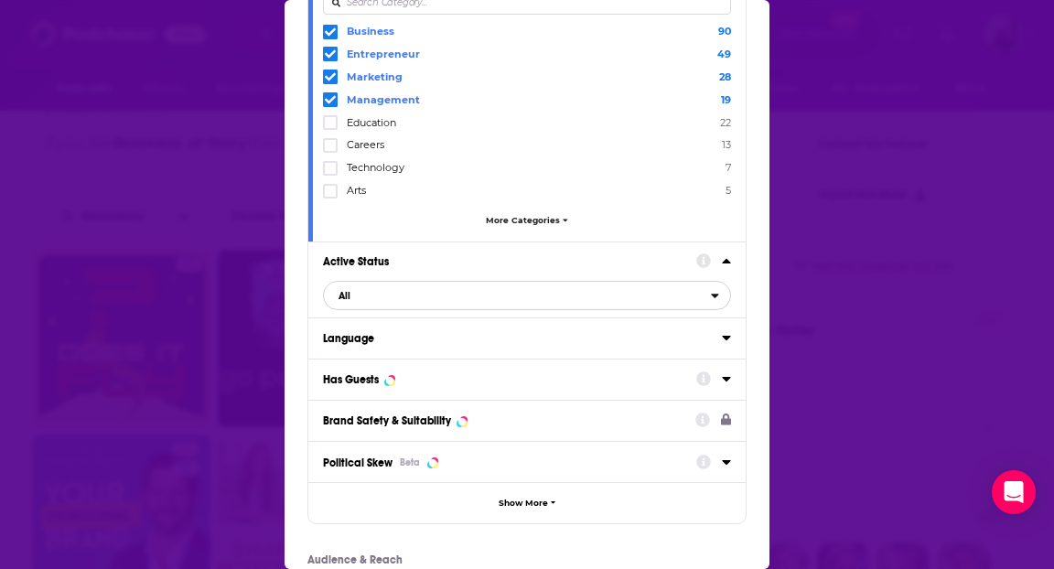
click at [388, 300] on span "All" at bounding box center [517, 296] width 387 height 24
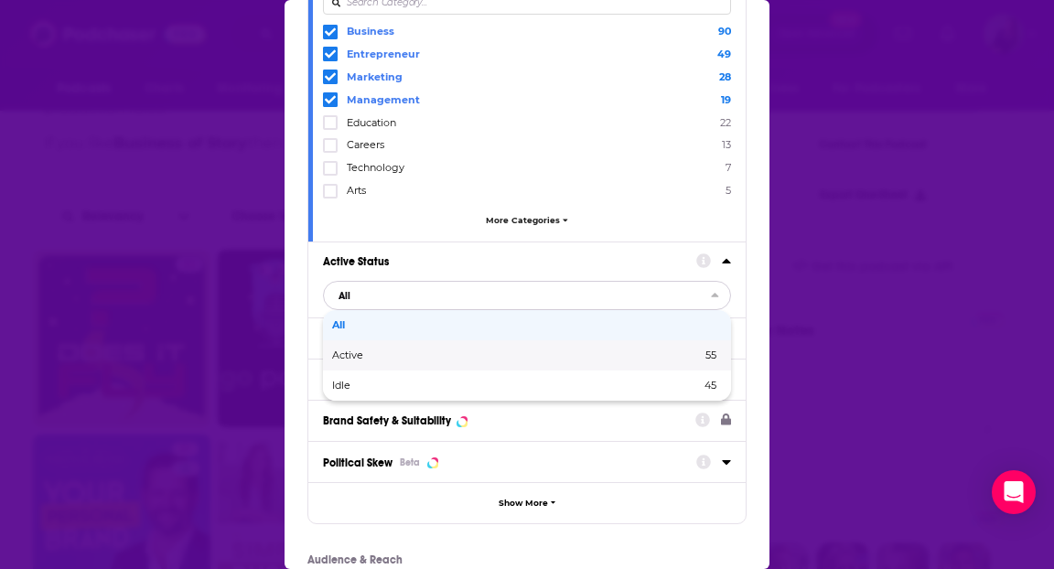
click at [396, 344] on div "Active 55" at bounding box center [527, 355] width 408 height 30
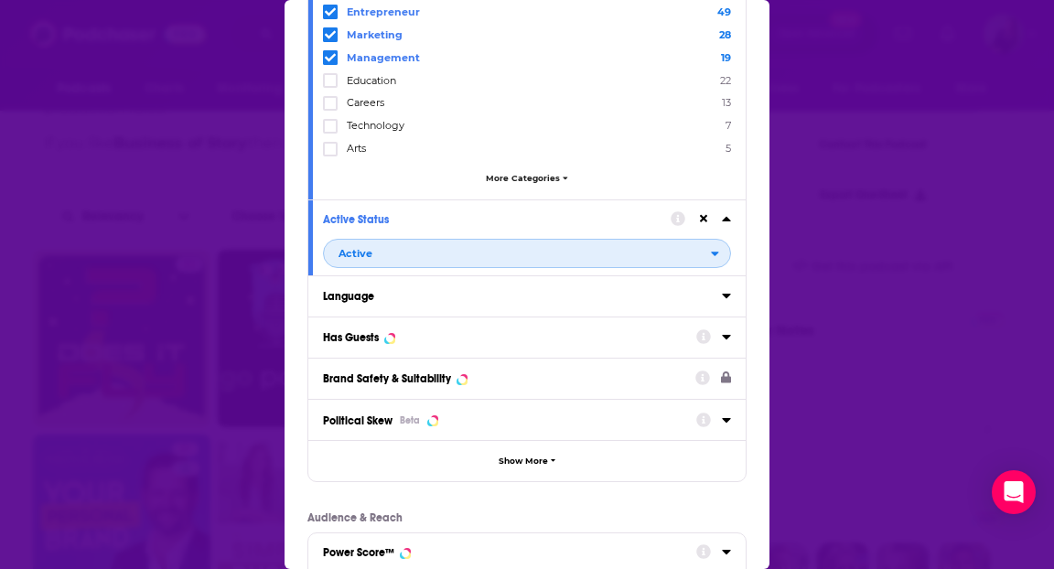
scroll to position [161, 0]
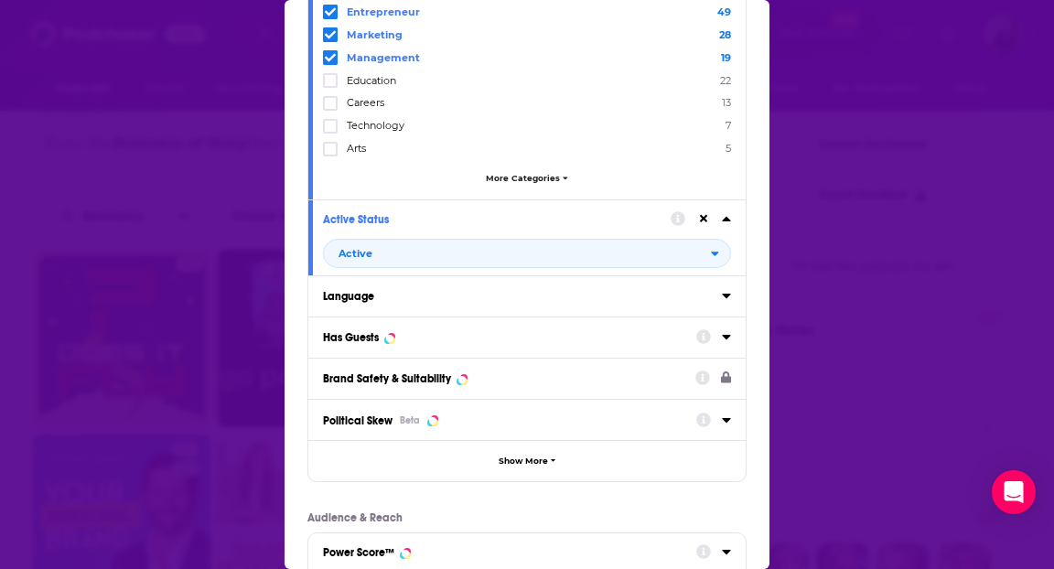
click at [410, 341] on button "Has Guests" at bounding box center [509, 336] width 373 height 23
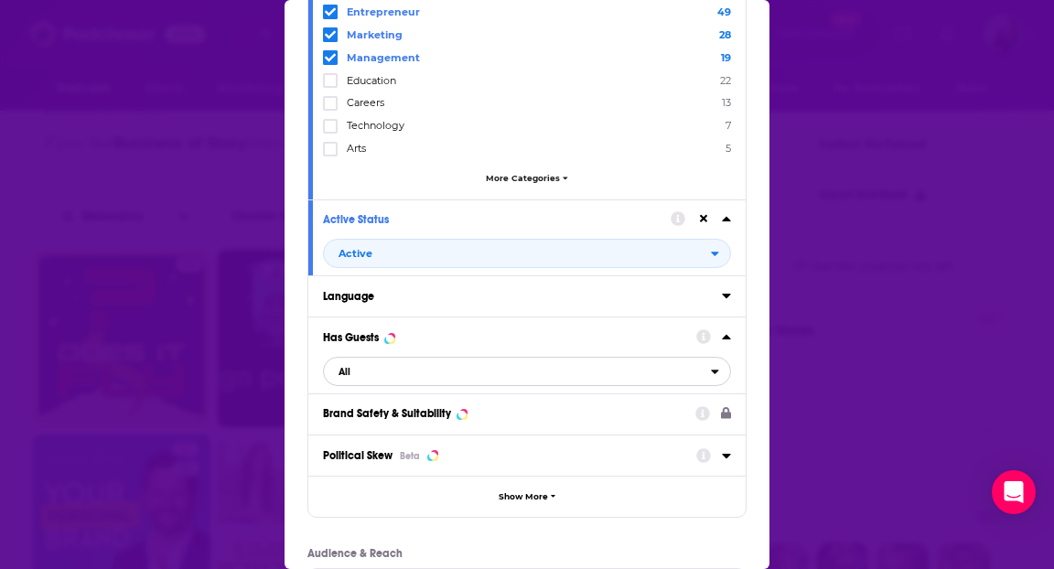
click at [409, 372] on span "All" at bounding box center [517, 372] width 387 height 24
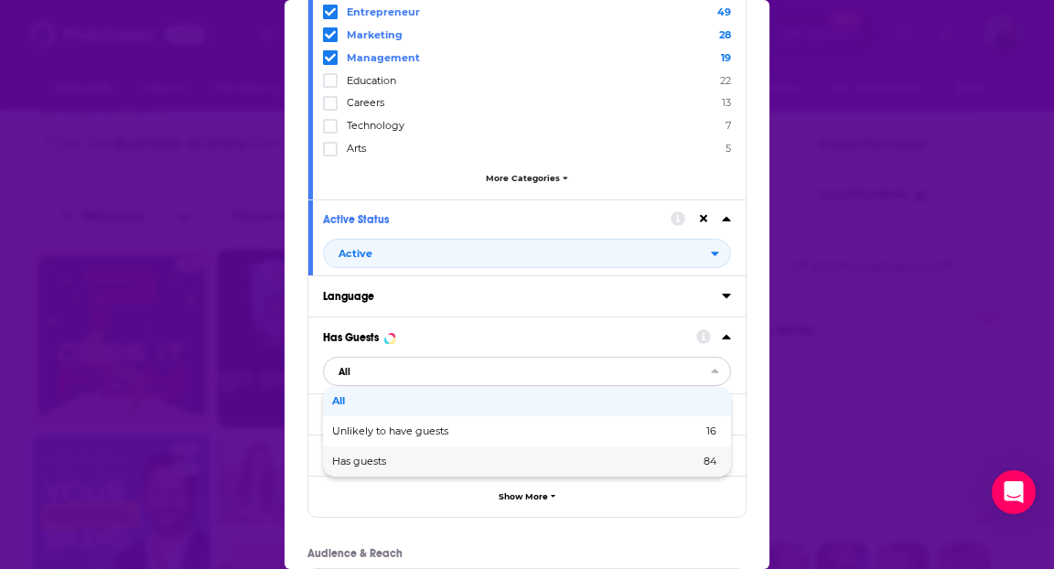
click at [424, 457] on span "Has guests" at bounding box center [437, 462] width 211 height 10
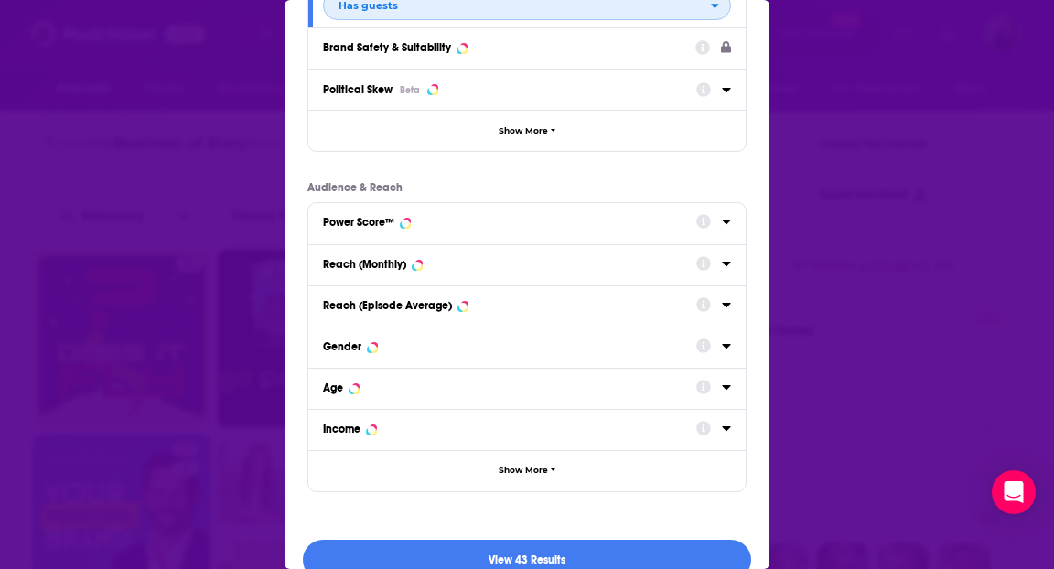
scroll to position [553, 0]
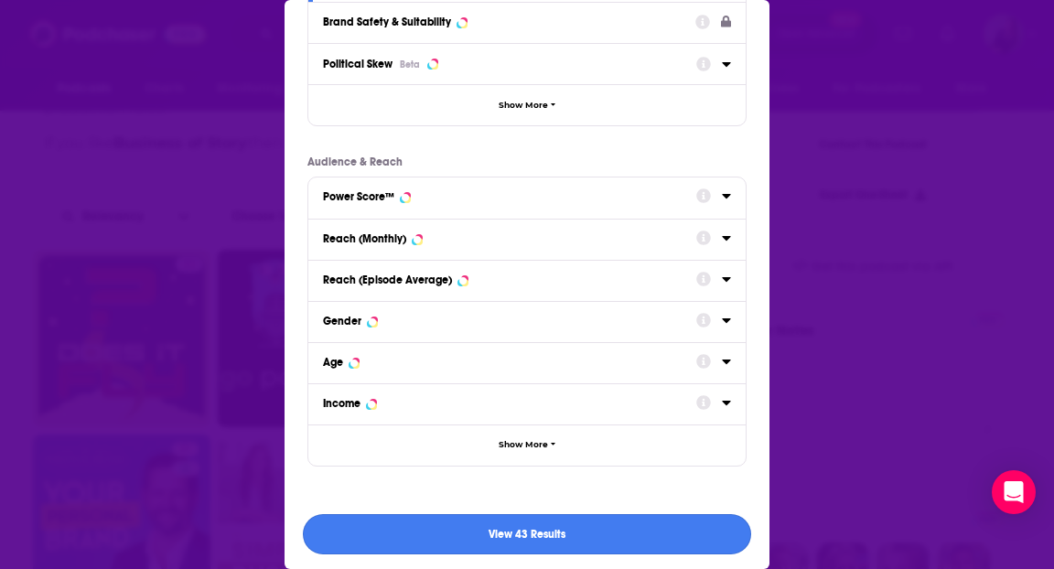
click at [633, 517] on button "View 43 Results" at bounding box center [527, 534] width 448 height 41
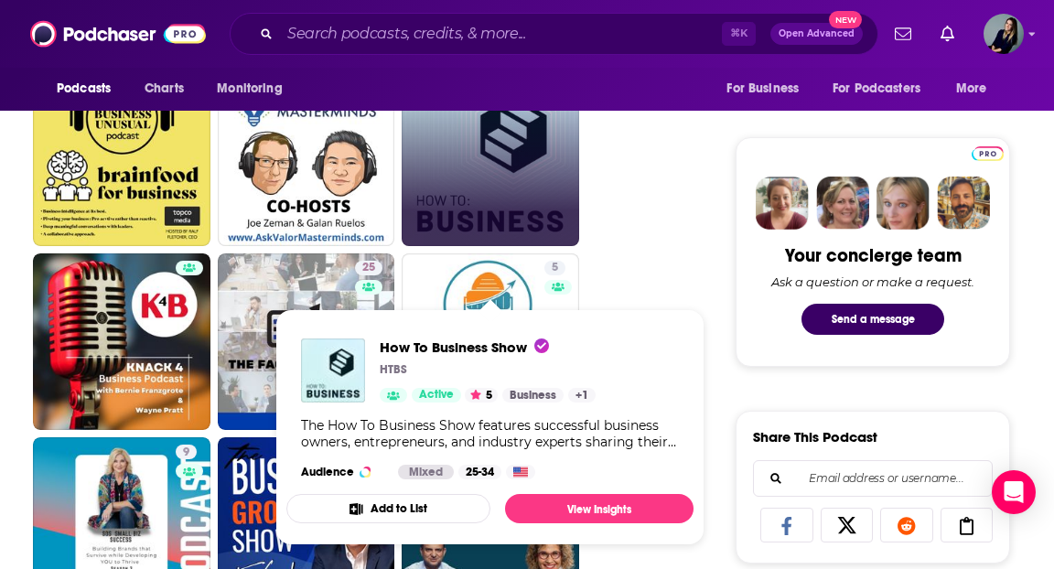
scroll to position [827, 0]
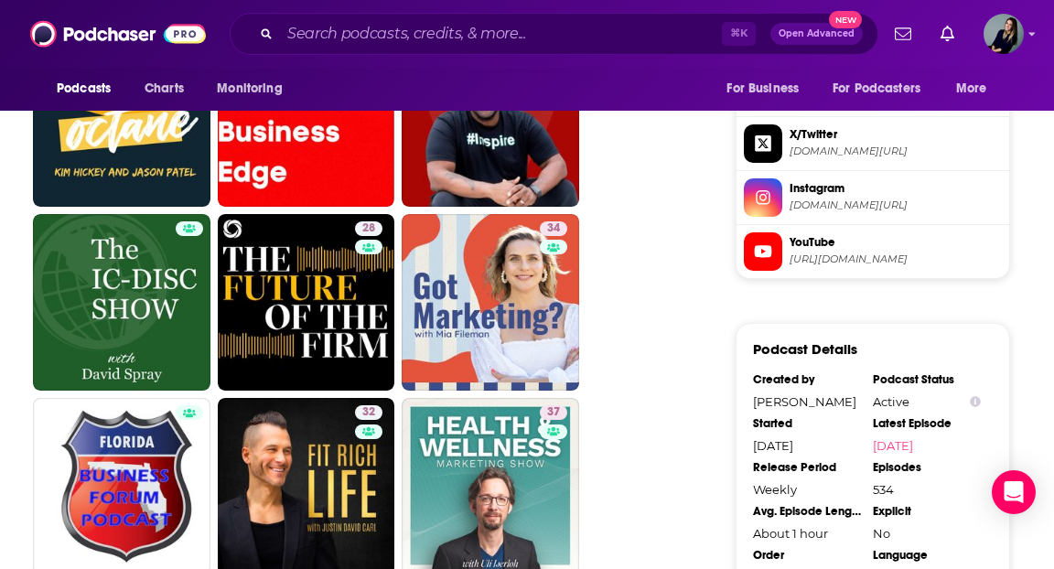
scroll to position [1776, 0]
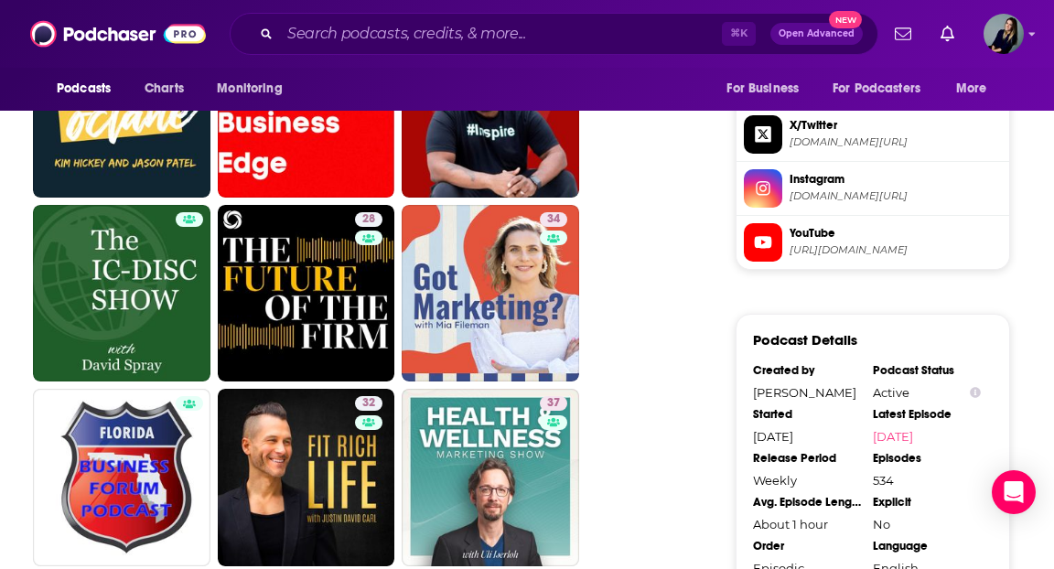
click at [624, 268] on ul "The Public Eye Podcast 30 30 The 30 Minute Hour™ 34 34 Banking On Business 6 6 …" at bounding box center [365, 294] width 665 height 2760
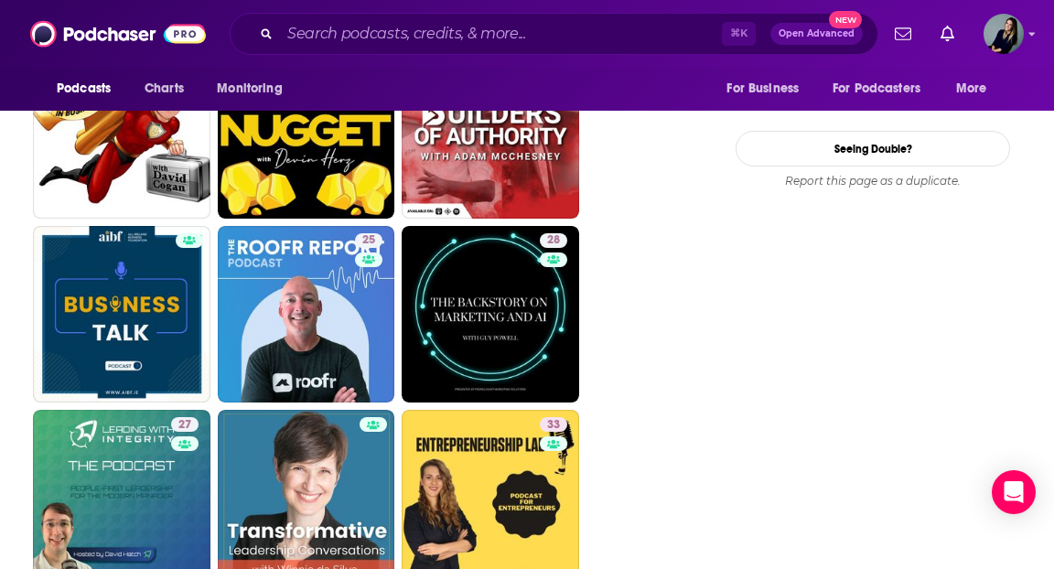
scroll to position [2568, 0]
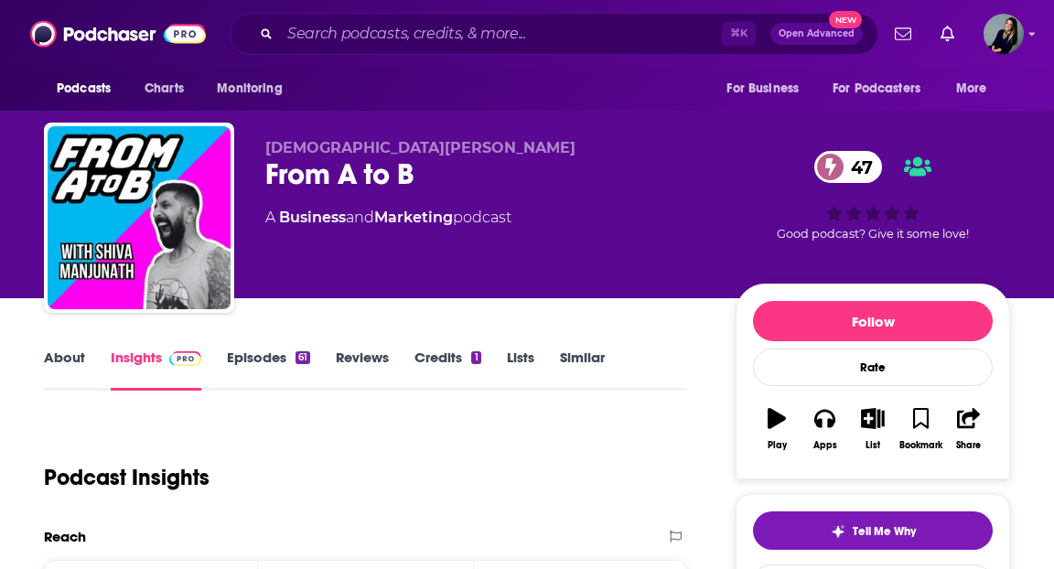
click at [278, 378] on link "Episodes 61" at bounding box center [268, 370] width 83 height 42
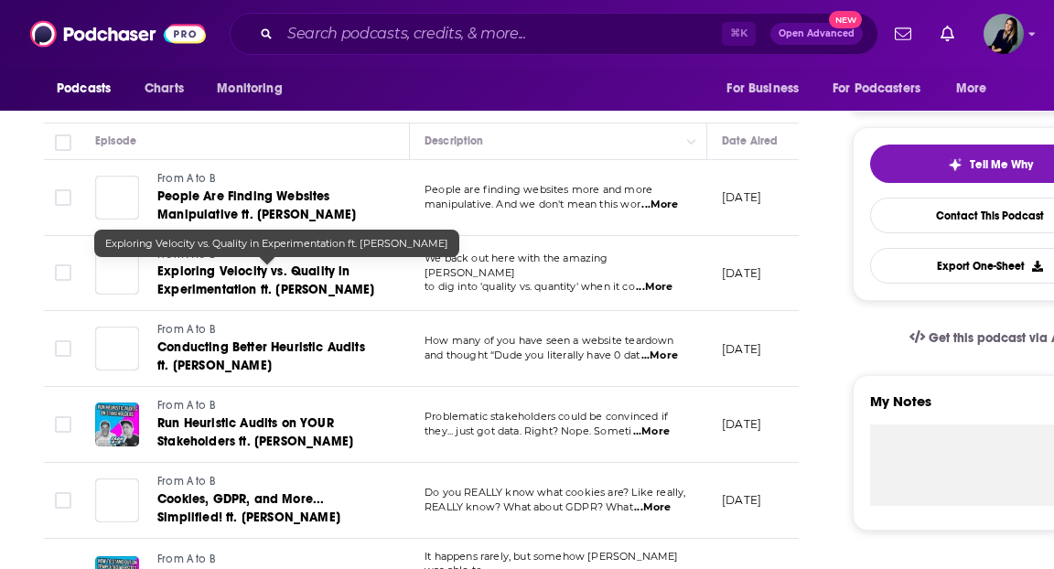
scroll to position [355, 0]
